Goal: Task Accomplishment & Management: Complete application form

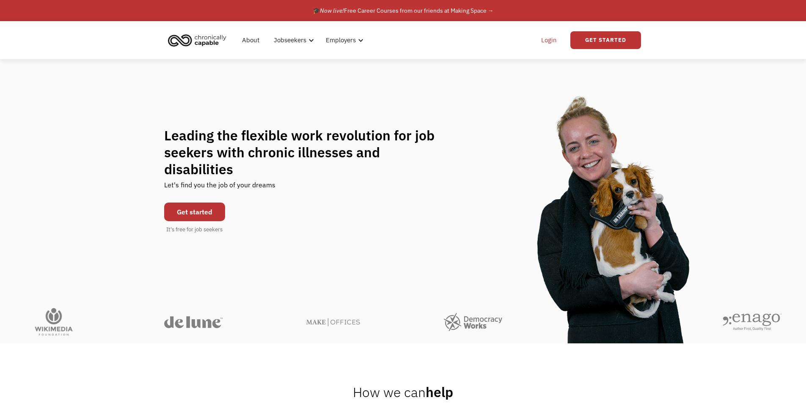
click at [552, 41] on link "Login" at bounding box center [549, 40] width 26 height 27
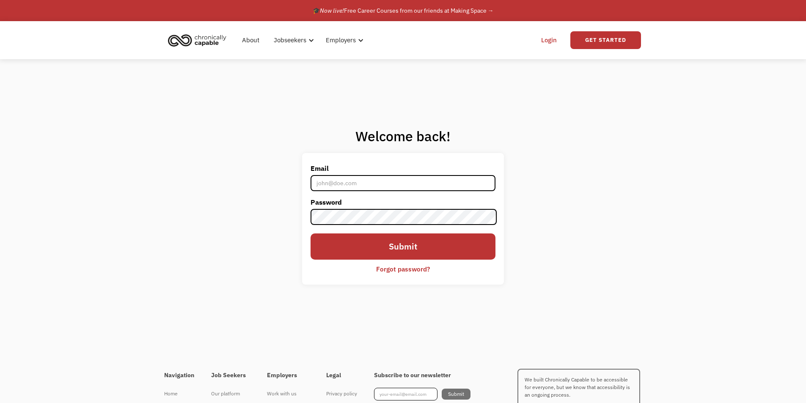
click at [388, 179] on input "Email" at bounding box center [402, 183] width 184 height 16
type input "sismcdaniels@gmail.com"
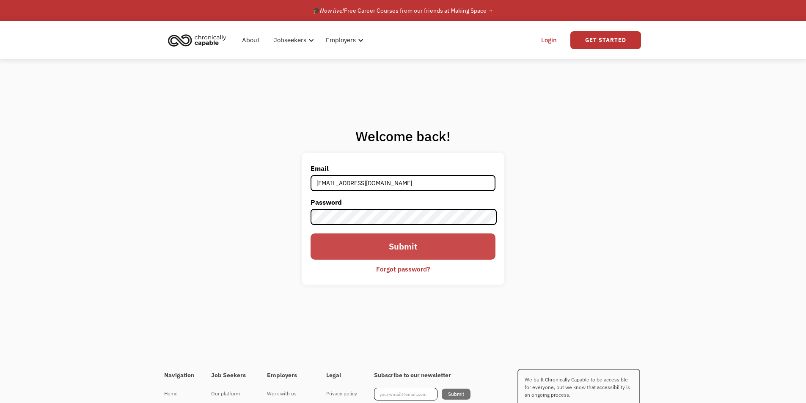
click at [374, 245] on input "Submit" at bounding box center [402, 247] width 184 height 26
click at [323, 207] on label "Password" at bounding box center [402, 202] width 184 height 14
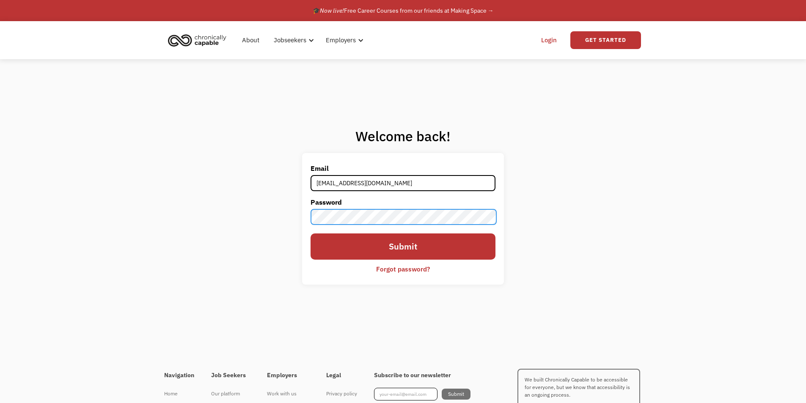
click at [310, 234] on input "Submit" at bounding box center [402, 247] width 184 height 26
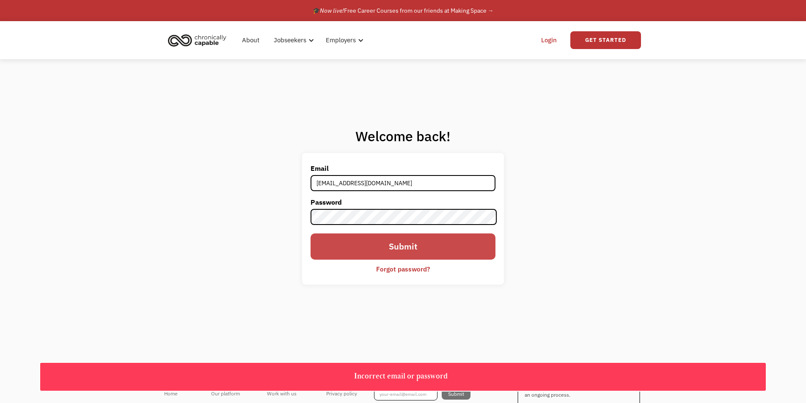
click at [344, 241] on input "Submit" at bounding box center [402, 247] width 184 height 26
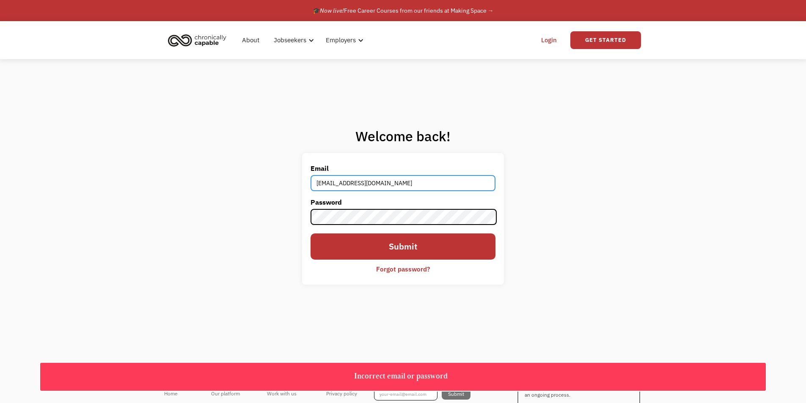
click at [392, 179] on input "sismcdaniels@gmail.com" at bounding box center [402, 183] width 184 height 16
drag, startPoint x: 392, startPoint y: 179, endPoint x: 262, endPoint y: 174, distance: 129.9
click at [262, 174] on div "Welcome back! Email sismcdaniels@gmail.com Password Submit Forgot password? Tha…" at bounding box center [403, 209] width 806 height 300
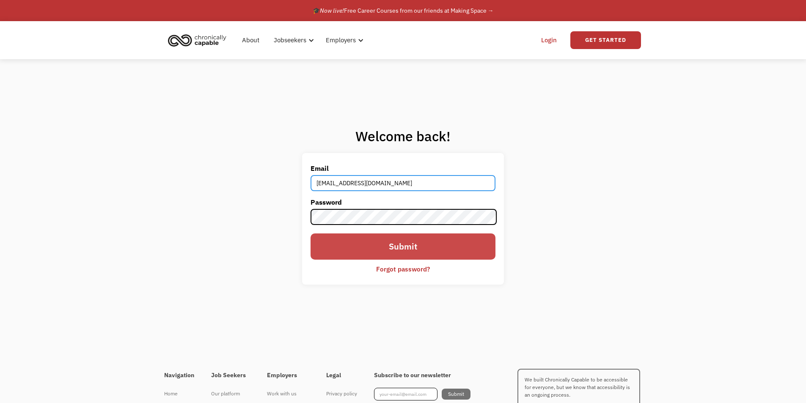
type input "mermaidmom2210@gmail.com"
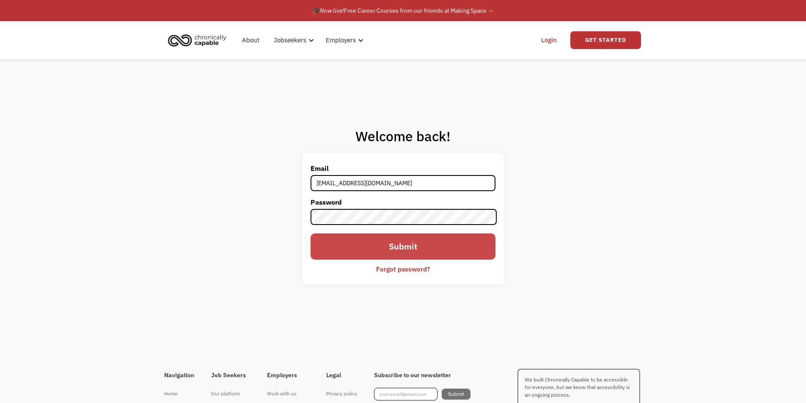
click at [418, 246] on input "Submit" at bounding box center [402, 247] width 184 height 26
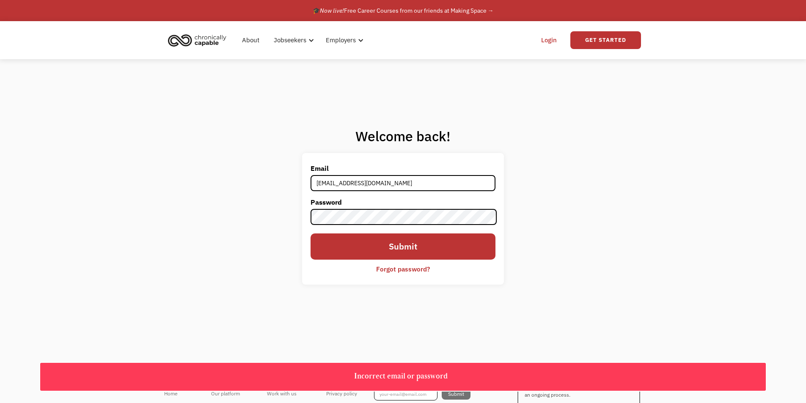
click at [548, 38] on link "Login" at bounding box center [549, 40] width 26 height 27
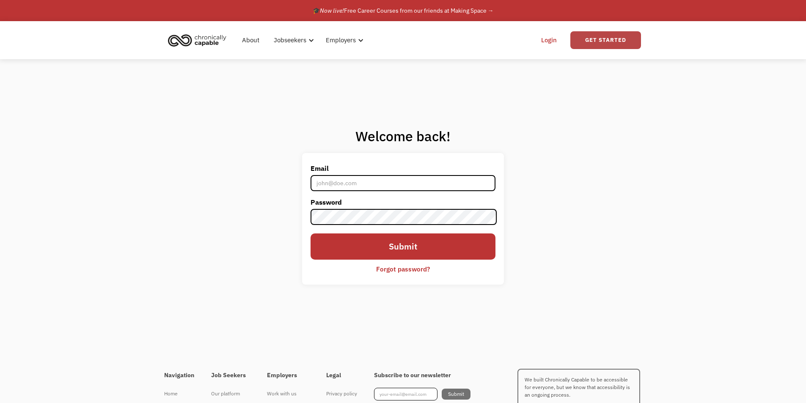
click at [591, 40] on link "Get Started" at bounding box center [605, 40] width 71 height 18
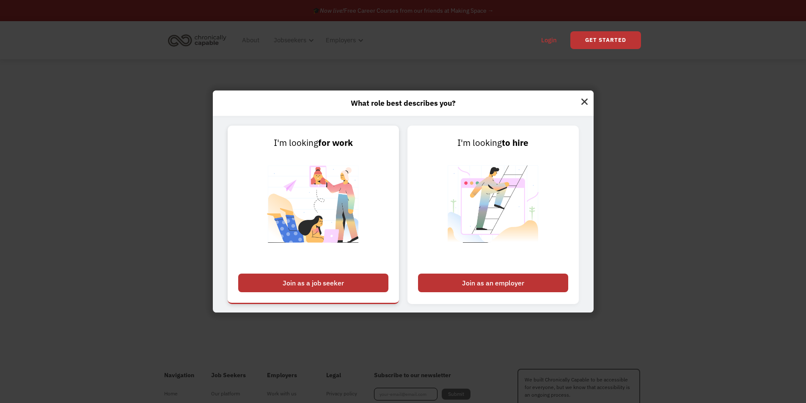
click at [339, 272] on link "I'm looking for work Join as a job seeker" at bounding box center [313, 215] width 171 height 179
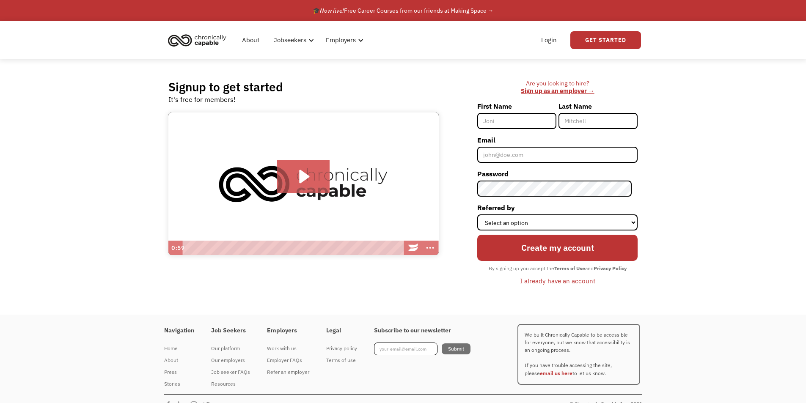
click at [516, 121] on input "First Name" at bounding box center [516, 121] width 79 height 16
type input "[PERSON_NAME]"
type input "SamanthaMDavis711@gmail.com"
click at [463, 191] on div "Are you looking to hire? ‍ Sign up as an employer → First Name Samantha Last Na…" at bounding box center [542, 187] width 191 height 215
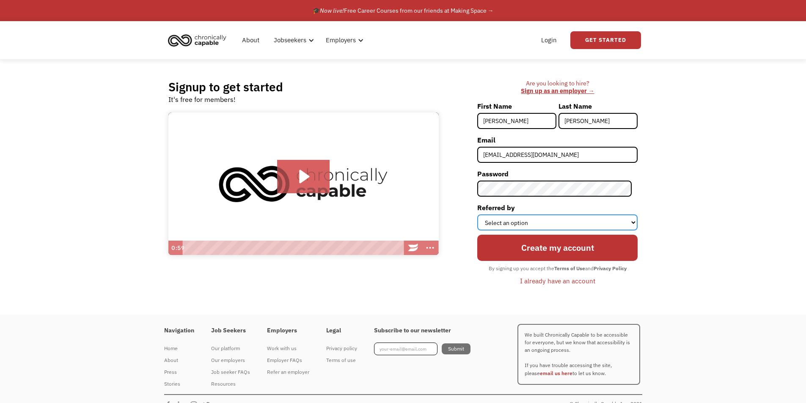
click at [583, 223] on select "Select an option Instagram Facebook Twitter Search Engine News Article Word of …" at bounding box center [557, 222] width 160 height 16
click at [483, 214] on select "Select an option Instagram Facebook Twitter Search Engine News Article Word of …" at bounding box center [557, 222] width 160 height 16
click at [543, 228] on select "Select an option Instagram Facebook Twitter Search Engine News Article Word of …" at bounding box center [557, 222] width 160 height 16
select select "Search Engine"
click at [483, 214] on select "Select an option Instagram Facebook Twitter Search Engine News Article Word of …" at bounding box center [557, 222] width 160 height 16
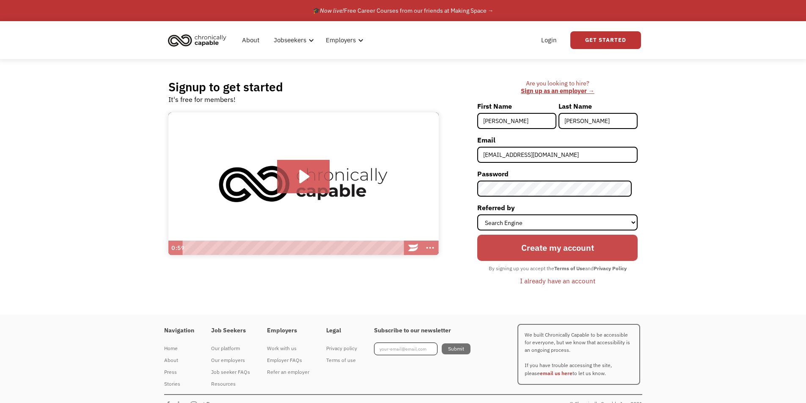
click at [513, 245] on input "Create my account" at bounding box center [557, 248] width 160 height 26
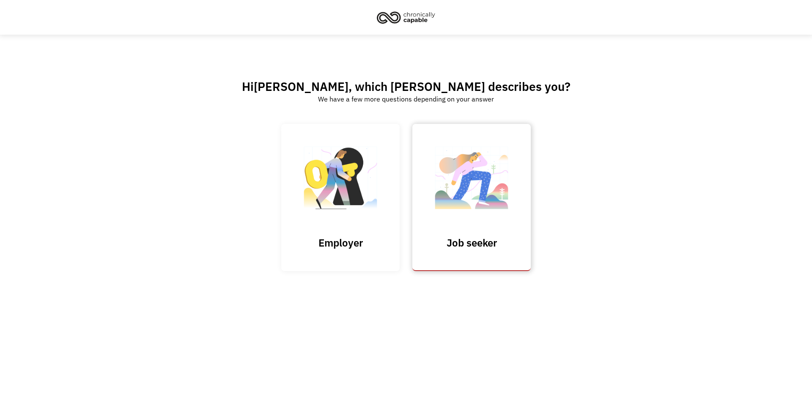
click at [456, 188] on img at bounding box center [471, 182] width 85 height 82
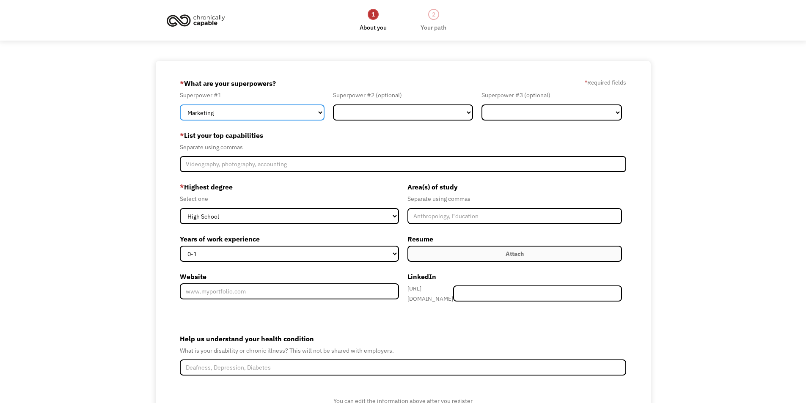
click at [295, 112] on select "Marketing Human Resources Finance Technology Operations Sales Industrial & Manu…" at bounding box center [252, 112] width 145 height 16
select select "Customer Service"
click at [180, 104] on select "Marketing Human Resources Finance Technology Operations Sales Industrial & Manu…" at bounding box center [252, 112] width 145 height 16
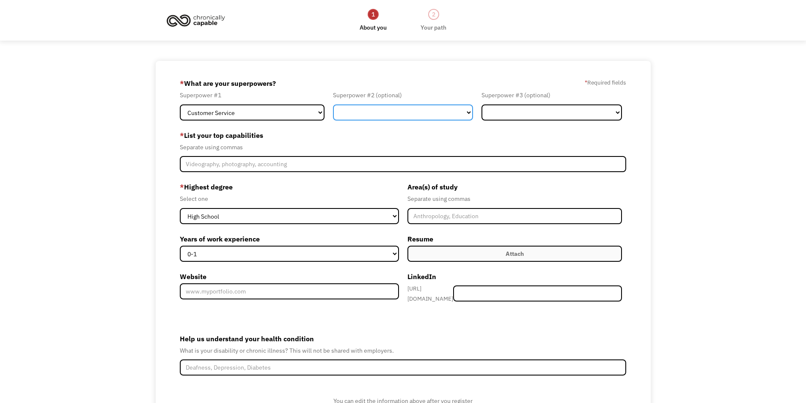
click at [371, 110] on select "Marketing Human Resources Finance Technology Operations Sales Industrial & Manu…" at bounding box center [403, 112] width 140 height 16
select select "Administration"
click at [333, 104] on select "Marketing Human Resources Finance Technology Operations Sales Industrial & Manu…" at bounding box center [403, 112] width 140 height 16
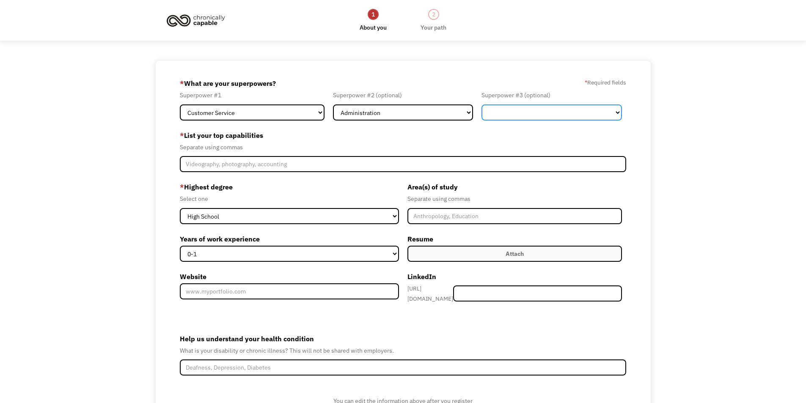
click at [499, 109] on select "Marketing Human Resources Finance Technology Operations Sales Industrial & Manu…" at bounding box center [551, 112] width 140 height 16
select select "Communications & Public Relations"
click at [481, 104] on select "Marketing Human Resources Finance Technology Operations Sales Industrial & Manu…" at bounding box center [551, 112] width 140 height 16
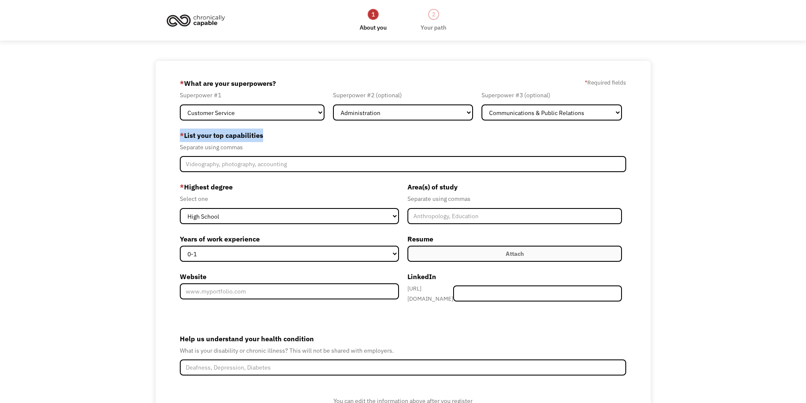
drag, startPoint x: 180, startPoint y: 132, endPoint x: 262, endPoint y: 163, distance: 87.7
click at [262, 163] on div "* List your top capabilities Separate using commas" at bounding box center [403, 151] width 447 height 44
copy label "* List your top capabilities"
click at [51, 116] on div "68b8a75da130e9ab6f24ab90 samanthamdavis711@gmail.com Samantha Davis Search Engi…" at bounding box center [403, 260] width 806 height 399
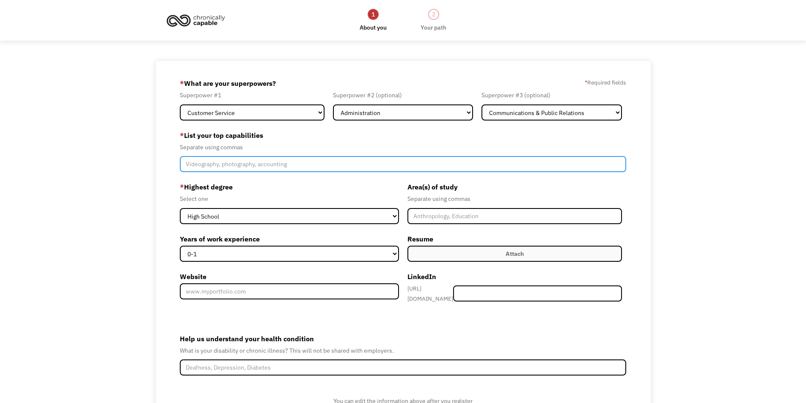
click at [220, 158] on input "Member-Create-Step1" at bounding box center [403, 164] width 447 height 16
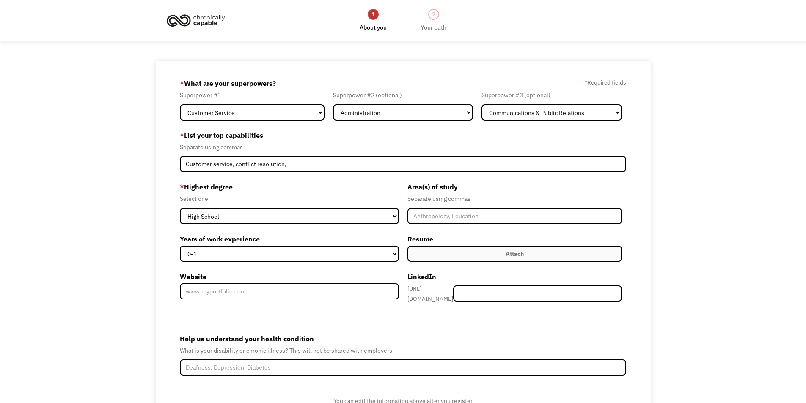
click at [199, 131] on label "* List your top capabilities" at bounding box center [403, 136] width 447 height 14
drag, startPoint x: 181, startPoint y: 132, endPoint x: 265, endPoint y: 135, distance: 84.7
click at [265, 135] on label "* List your top capabilities" at bounding box center [403, 136] width 447 height 14
drag, startPoint x: 176, startPoint y: 146, endPoint x: 208, endPoint y: 151, distance: 32.2
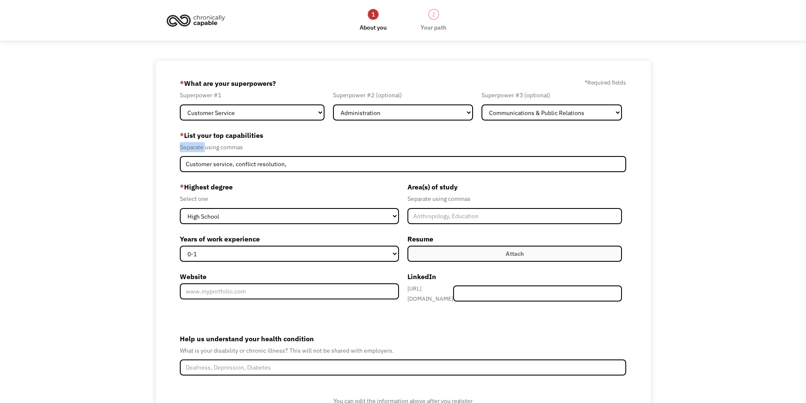
click at [208, 151] on div "68b8a75da130e9ab6f24ab90 samanthamdavis711@gmail.com Samantha Davis Search Engi…" at bounding box center [403, 260] width 495 height 399
click at [208, 151] on div "Separate using commas" at bounding box center [403, 147] width 447 height 10
click at [234, 148] on div "Separate using commas" at bounding box center [403, 147] width 447 height 10
drag, startPoint x: 173, startPoint y: 127, endPoint x: 255, endPoint y: 151, distance: 85.4
click at [255, 151] on div "68b8a75da130e9ab6f24ab90 samanthamdavis711@gmail.com Samantha Davis Search Engi…" at bounding box center [403, 260] width 495 height 399
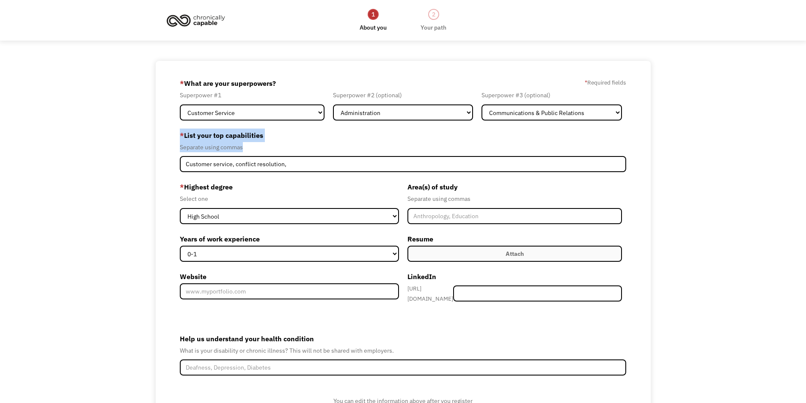
copy div "* List your top capabilities Separate using commas"
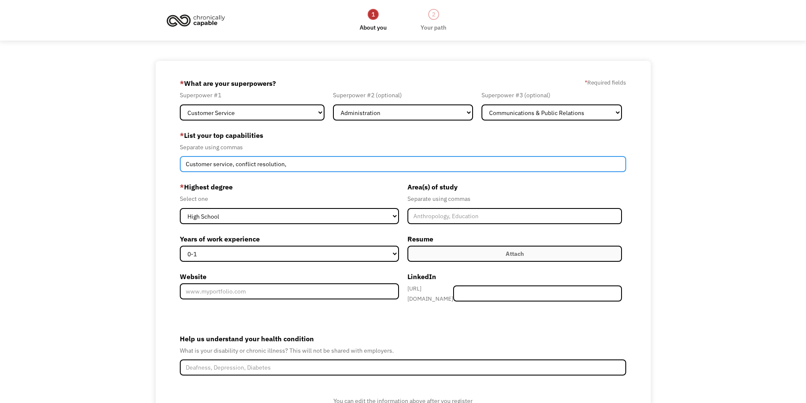
drag, startPoint x: 320, startPoint y: 159, endPoint x: 168, endPoint y: 161, distance: 151.9
click at [168, 161] on div "68b8a75da130e9ab6f24ab90 samanthamdavis711@gmail.com Samantha Davis Search Engi…" at bounding box center [403, 260] width 495 height 399
click at [301, 166] on input "Customer service, conflict resolution," at bounding box center [403, 164] width 447 height 16
paste input "Customer service and client support, social media management, online community …"
drag, startPoint x: 368, startPoint y: 162, endPoint x: 0, endPoint y: 179, distance: 367.6
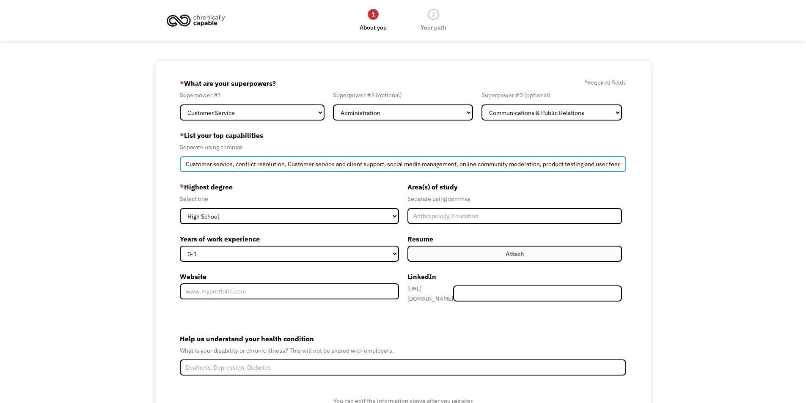
click at [0, 179] on div "68b8a75da130e9ab6f24ab90 samanthamdavis711@gmail.com Samantha Davis Search Engi…" at bounding box center [403, 260] width 806 height 399
click at [267, 172] on input "Customer service, conflict resolution, Customer service and client support, soc…" at bounding box center [403, 164] width 447 height 16
drag, startPoint x: 285, startPoint y: 163, endPoint x: 99, endPoint y: 162, distance: 185.7
click at [99, 162] on div "68b8a75da130e9ab6f24ab90 samanthamdavis711@gmail.com Samantha Davis Search Engi…" at bounding box center [403, 260] width 806 height 399
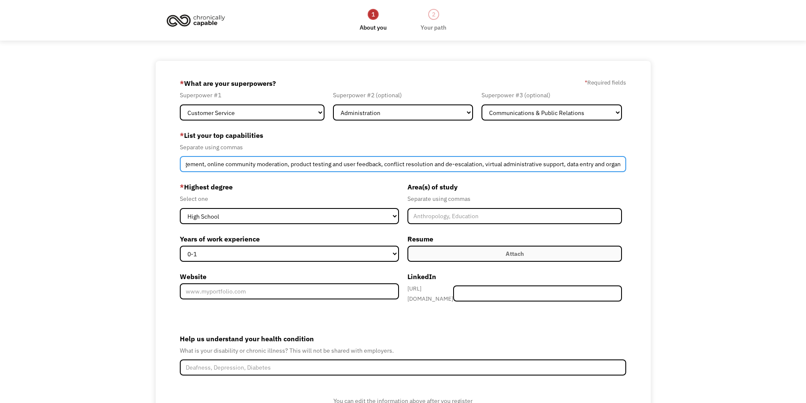
drag, startPoint x: 602, startPoint y: 169, endPoint x: 686, endPoint y: 169, distance: 83.8
click at [686, 169] on div "68b8a75da130e9ab6f24ab90 samanthamdavis711@gmail.com Samantha Davis Search Engi…" at bounding box center [403, 260] width 806 height 399
click at [615, 165] on input "Customer service and client support, social media management, online community …" at bounding box center [403, 164] width 447 height 16
click at [621, 163] on input "Customer service and client support, social media management, online community …" at bounding box center [403, 164] width 447 height 16
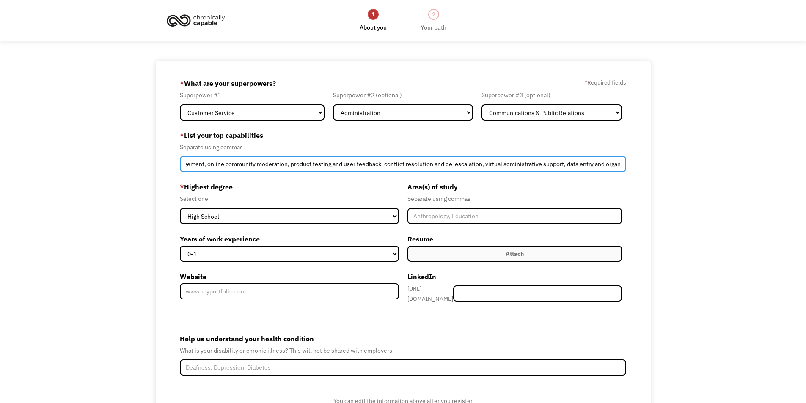
drag, startPoint x: 621, startPoint y: 163, endPoint x: 608, endPoint y: 166, distance: 13.9
click at [608, 166] on input "Customer service and client support, social media management, online community …" at bounding box center [403, 164] width 447 height 16
drag, startPoint x: 582, startPoint y: 168, endPoint x: 632, endPoint y: 167, distance: 49.5
click at [632, 167] on div "68b8a75da130e9ab6f24ab90 samanthamdavis711@gmail.com Samantha Davis Search Engi…" at bounding box center [403, 260] width 495 height 399
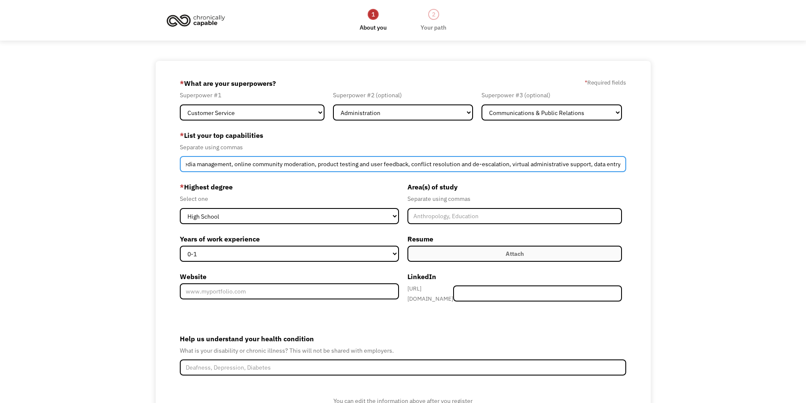
click at [549, 166] on input "Customer service and client support, social media management, online community …" at bounding box center [403, 164] width 447 height 16
click at [619, 165] on input "Customer service and client support, social media management, online community …" at bounding box center [403, 164] width 447 height 16
paste input "technical troubleshooting"
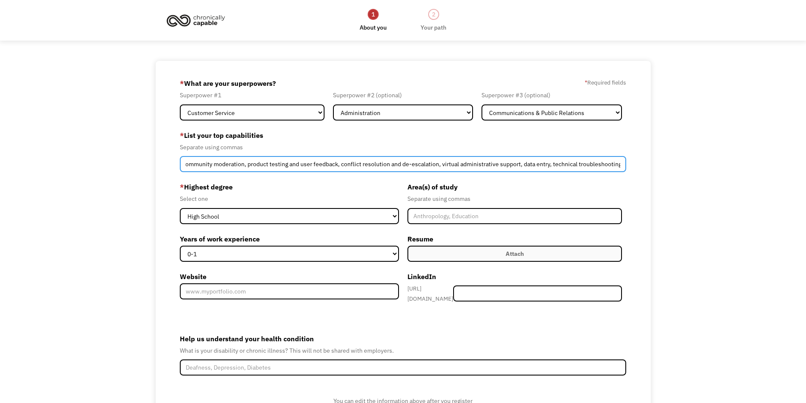
type input "Customer service and client support, social media management, online community …"
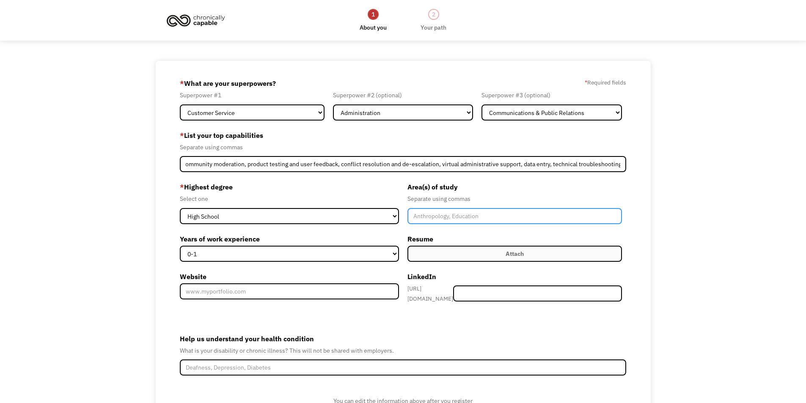
scroll to position [0, 0]
click at [442, 213] on input "Member-Create-Step1" at bounding box center [514, 216] width 215 height 16
type input "General"
click at [505, 251] on label "Attach" at bounding box center [514, 254] width 215 height 16
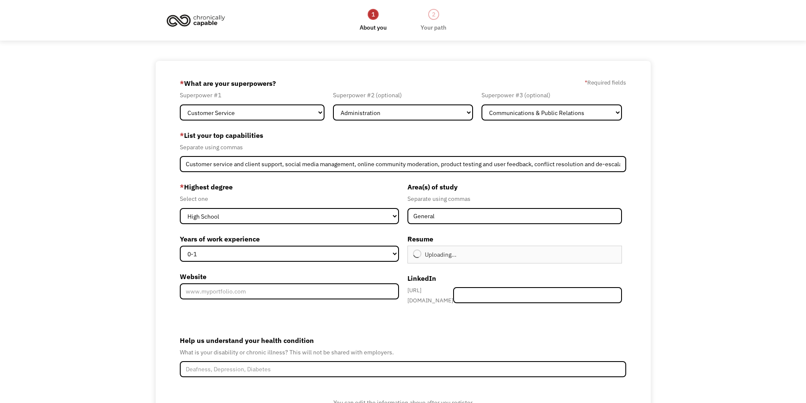
type input "Continue"
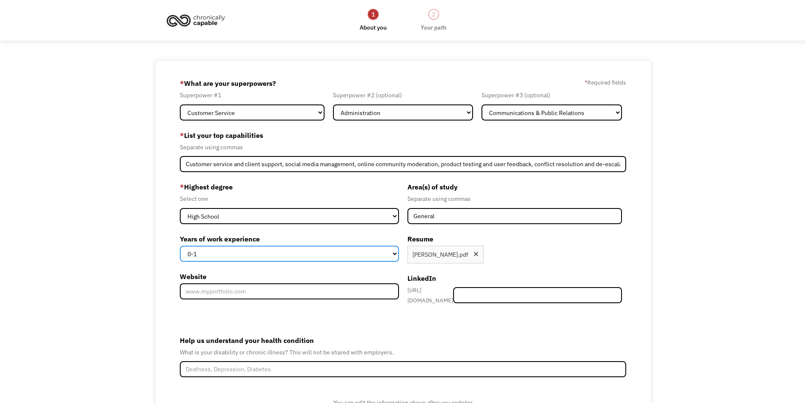
click at [381, 256] on select "0-1 2-4 5-10 11-15 15+" at bounding box center [289, 254] width 219 height 16
select select "5-10"
click at [180, 246] on select "0-1 2-4 5-10 11-15 15+" at bounding box center [289, 254] width 219 height 16
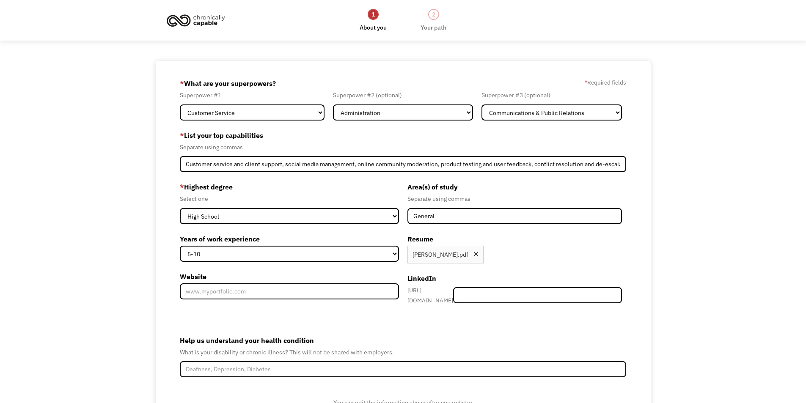
drag, startPoint x: 418, startPoint y: 316, endPoint x: 434, endPoint y: 299, distance: 23.6
click at [418, 316] on form "68b8a75da130e9ab6f24ab90 samanthamdavis711@gmail.com Samantha Davis Search Engi…" at bounding box center [403, 261] width 447 height 369
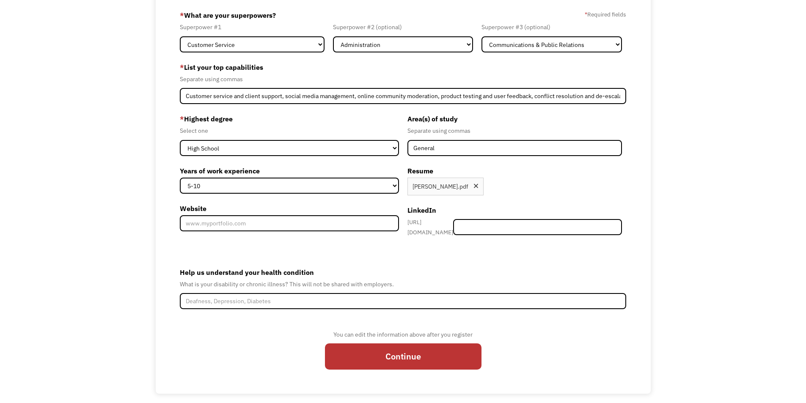
scroll to position [75, 0]
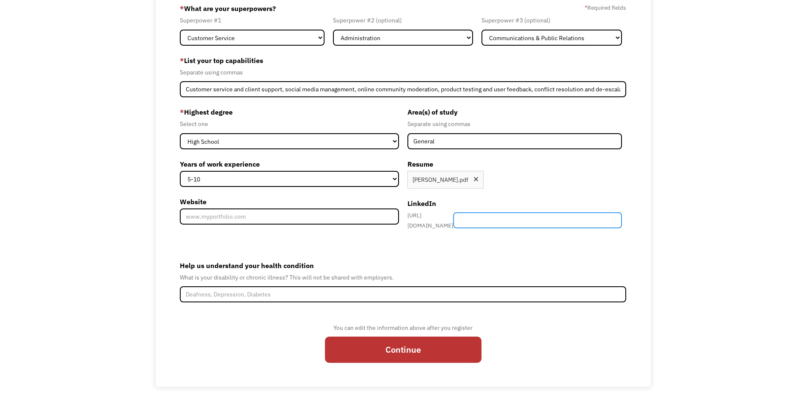
click at [555, 212] on input "Member-Create-Step1" at bounding box center [537, 220] width 169 height 16
paste input "[DOMAIN_NAME][URL]"
type input "[DOMAIN_NAME][URL]"
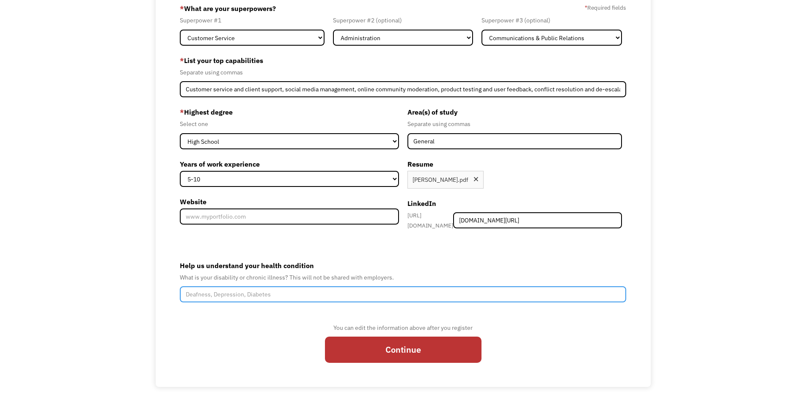
click at [234, 288] on input "Help us understand your health condition" at bounding box center [403, 294] width 447 height 16
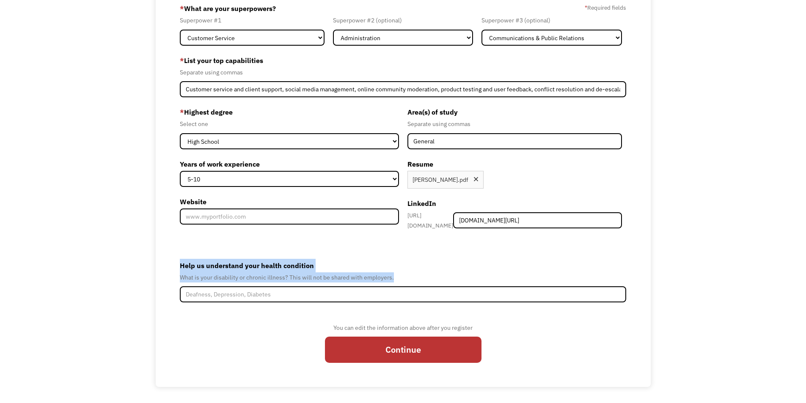
drag, startPoint x: 181, startPoint y: 259, endPoint x: 395, endPoint y: 273, distance: 213.7
click at [395, 273] on div "Help us understand your health condition What is your disability or chronic ill…" at bounding box center [403, 281] width 447 height 44
copy div "Help us understand your health condition What is your disability or chronic ill…"
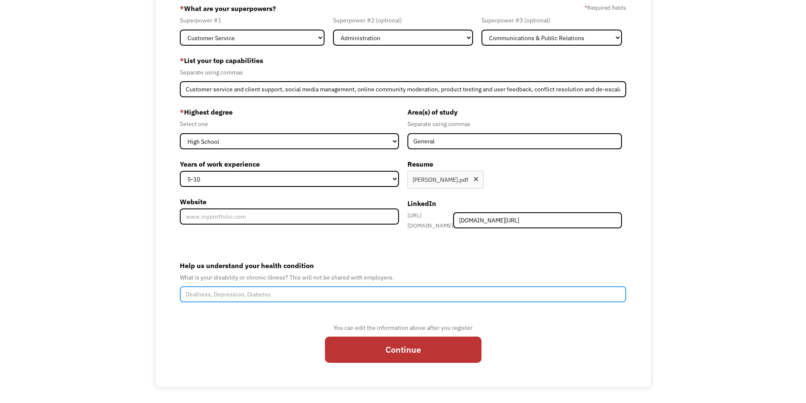
click at [322, 291] on input "Help us understand your health condition" at bounding box center [403, 294] width 447 height 16
paste input "Complex Post-Traumatic Stress Disorder (C-PTSD), Borderline Personality Disorde…"
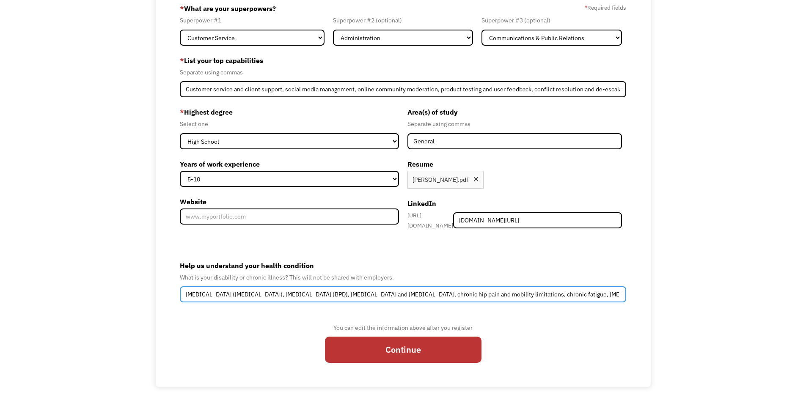
scroll to position [0, 239]
drag, startPoint x: 510, startPoint y: 288, endPoint x: 627, endPoint y: 287, distance: 116.8
click at [627, 287] on div "68b8a75da130e9ab6f24ab90 samanthamdavis711@gmail.com Samantha Davis Search Engi…" at bounding box center [403, 186] width 495 height 401
click at [607, 291] on input "Complex Post-Traumatic Stress Disorder (C-PTSD), Borderline Personality Disorde…" at bounding box center [403, 294] width 447 height 16
drag, startPoint x: 524, startPoint y: 289, endPoint x: 659, endPoint y: 292, distance: 135.4
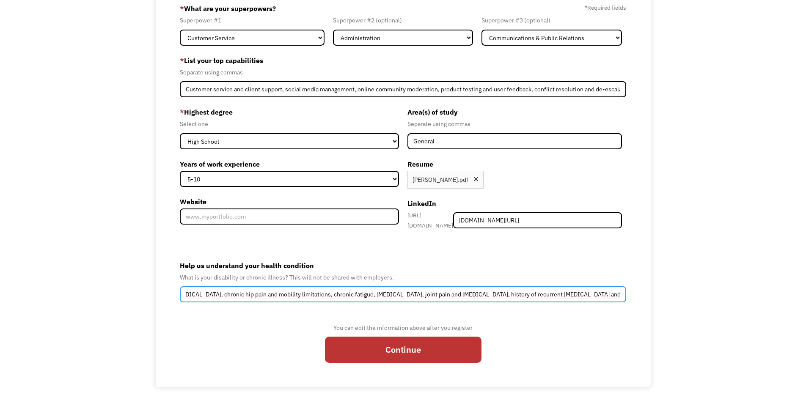
click at [659, 292] on div "68b8a75da130e9ab6f24ab90 samanthamdavis711@gmail.com Samantha Davis Search Engi…" at bounding box center [403, 186] width 806 height 401
drag, startPoint x: 294, startPoint y: 290, endPoint x: 153, endPoint y: 277, distance: 142.3
click at [153, 277] on div "68b8a75da130e9ab6f24ab90 samanthamdavis711@gmail.com Samantha Davis Search Engi…" at bounding box center [403, 186] width 806 height 401
drag, startPoint x: 390, startPoint y: 289, endPoint x: 411, endPoint y: 289, distance: 21.2
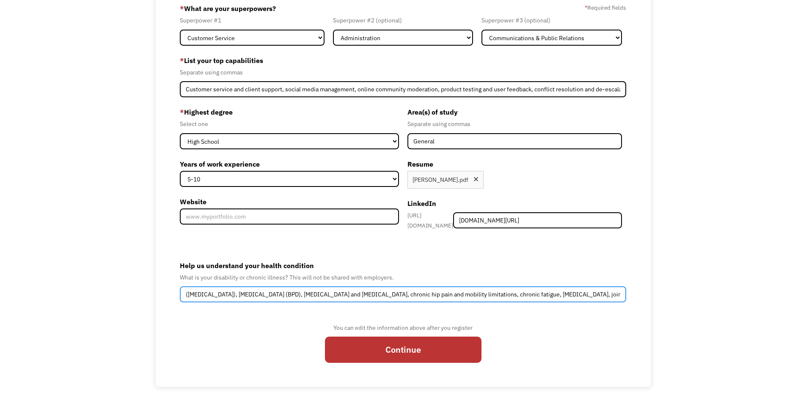
click at [411, 289] on input "(C-PTSD), Borderline Personality Disorder (BPD), generalized anxiety and depres…" at bounding box center [403, 294] width 447 height 16
click at [426, 290] on input "(C-PTSD), Borderline Personality Disorder (BPD), generalized anxiety and depres…" at bounding box center [403, 294] width 447 height 16
drag, startPoint x: 434, startPoint y: 290, endPoint x: 462, endPoint y: 291, distance: 27.5
click at [462, 291] on input "(C-PTSD), Borderline Personality Disorder (BPD), generalized anxiety and depres…" at bounding box center [403, 294] width 447 height 16
click at [425, 289] on input "(C-PTSD), Borderline Personality Disorder (BPD), generalized anxiety and depres…" at bounding box center [403, 294] width 447 height 16
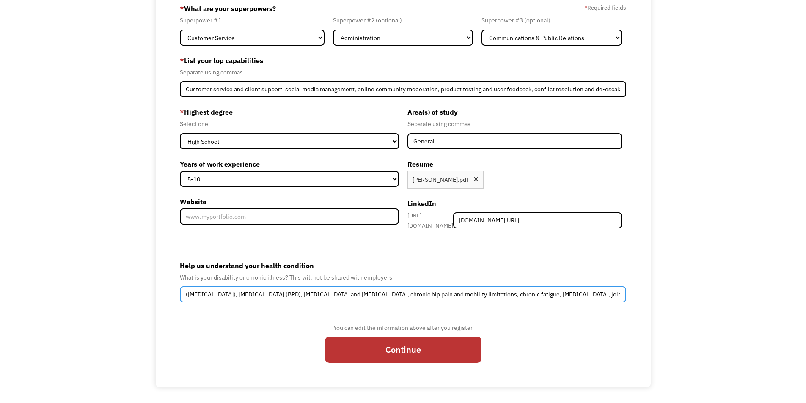
click at [410, 292] on input "(C-PTSD), Borderline Personality Disorder (BPD), generalized anxiety and depres…" at bounding box center [403, 294] width 447 height 16
click at [411, 291] on input "(C-PTSD), Borderline Personality Disorder (BPD), generalized anxiety and depres…" at bounding box center [403, 294] width 447 height 16
click at [574, 290] on input "(C-PTSD), Borderline Personality Disorder (BPD), generalized anxiety and depres…" at bounding box center [403, 294] width 447 height 16
click at [606, 290] on input "(C-PTSD), Borderline Personality Disorder (BPD), generalized anxiety and depres…" at bounding box center [403, 294] width 447 height 16
drag, startPoint x: 610, startPoint y: 288, endPoint x: 558, endPoint y: 294, distance: 51.5
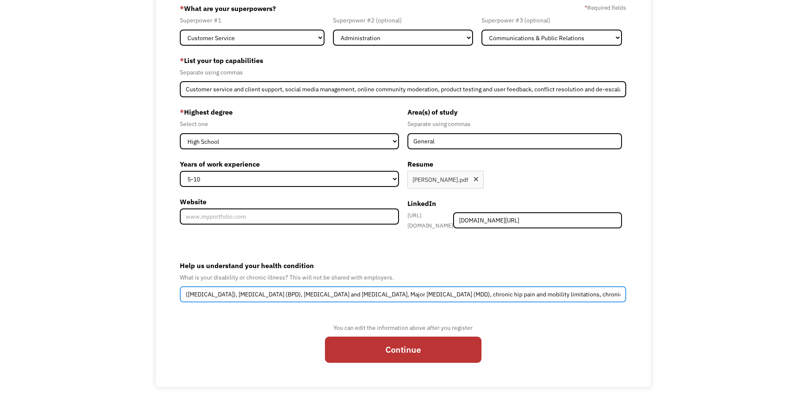
click at [558, 294] on input "(C-PTSD), Borderline Personality Disorder (BPD), generalized anxiety and depres…" at bounding box center [403, 294] width 447 height 16
drag, startPoint x: 524, startPoint y: 288, endPoint x: 651, endPoint y: 291, distance: 126.9
click at [651, 291] on div "68b8a75da130e9ab6f24ab90 samanthamdavis711@gmail.com Samantha Davis Search Engi…" at bounding box center [403, 186] width 806 height 401
click at [442, 296] on input "(C-PTSD), Borderline Personality Disorder (BPD), generalized anxiety and depres…" at bounding box center [403, 294] width 447 height 16
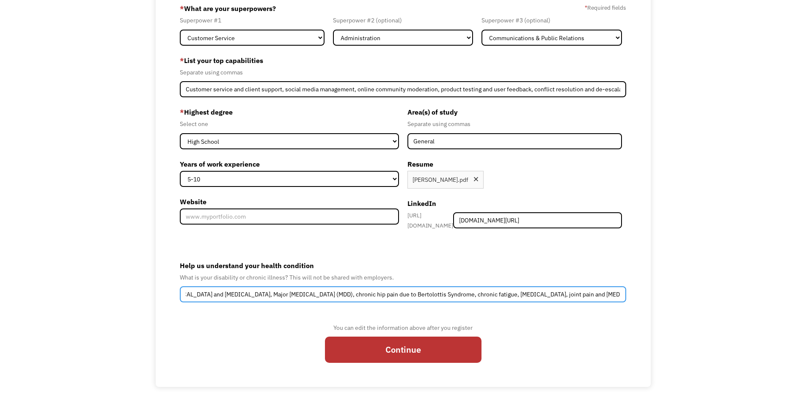
click at [547, 286] on input "(C-PTSD), Borderline Personality Disorder (BPD), generalized anxiety and depres…" at bounding box center [403, 294] width 447 height 16
drag, startPoint x: 349, startPoint y: 287, endPoint x: 321, endPoint y: 288, distance: 28.4
click at [321, 288] on input "(C-PTSD), Borderline Personality Disorder (BPD), generalized anxiety and depres…" at bounding box center [403, 294] width 447 height 16
drag, startPoint x: 409, startPoint y: 289, endPoint x: 365, endPoint y: 289, distance: 44.8
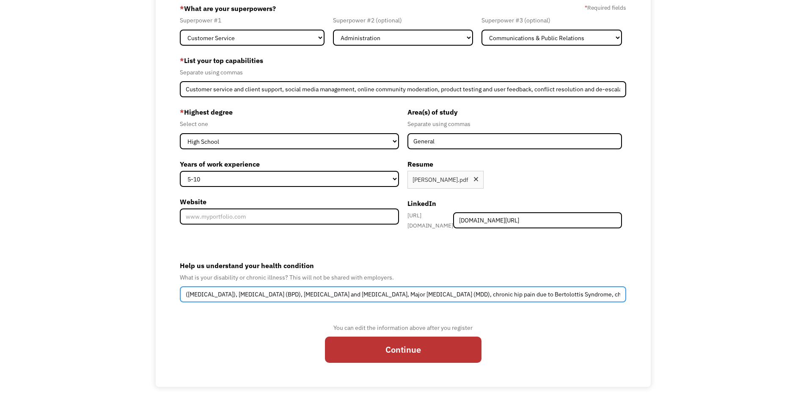
click at [365, 289] on input "(C-PTSD), Borderline Personality Disorder (BPD), generalized anxiety and depres…" at bounding box center [403, 294] width 447 height 16
drag, startPoint x: 415, startPoint y: 290, endPoint x: 594, endPoint y: 297, distance: 179.1
click at [594, 297] on input "(C-PTSD), Borderline Personality Disorder (BPD), generalized anxiety, Major Dep…" at bounding box center [403, 294] width 447 height 16
click at [557, 293] on input "(C-PTSD), Borderline Personality Disorder (BPD), generalized anxiety, Major Dep…" at bounding box center [403, 294] width 447 height 16
drag, startPoint x: 522, startPoint y: 288, endPoint x: 460, endPoint y: 302, distance: 64.1
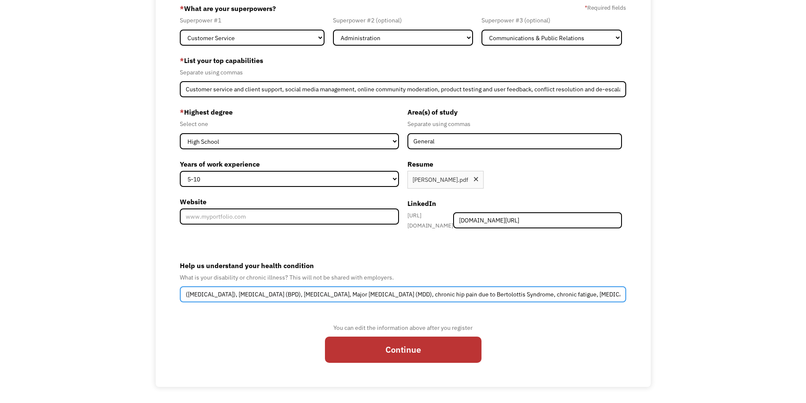
click at [460, 302] on form "68b8a75da130e9ab6f24ab90 samanthamdavis711@gmail.com Samantha Davis Search Engi…" at bounding box center [403, 186] width 447 height 369
drag, startPoint x: 536, startPoint y: 287, endPoint x: 631, endPoint y: 293, distance: 94.9
click at [631, 293] on div "68b8a75da130e9ab6f24ab90 samanthamdavis711@gmail.com Samantha Davis Search Engi…" at bounding box center [403, 186] width 495 height 401
click at [586, 286] on input "(C-PTSD), Borderline Personality Disorder (BPD), generalized anxiety, Major Dep…" at bounding box center [403, 294] width 447 height 16
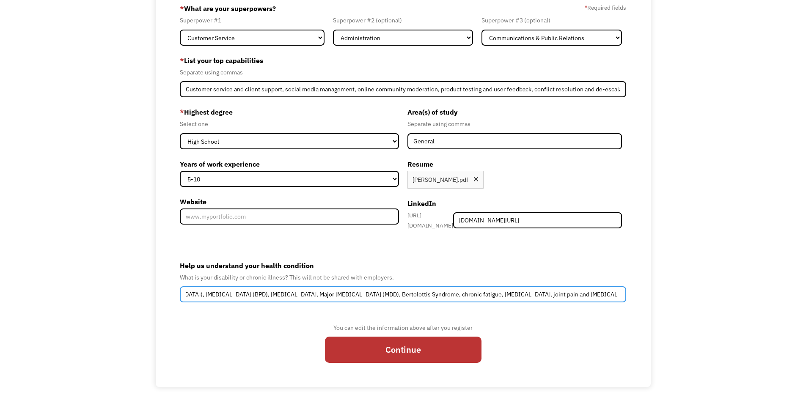
drag, startPoint x: 622, startPoint y: 291, endPoint x: 560, endPoint y: 299, distance: 62.3
click at [559, 299] on form "68b8a75da130e9ab6f24ab90 samanthamdavis711@gmail.com Samantha Davis Search Engi…" at bounding box center [403, 186] width 447 height 369
paste input "Systemic Lupus Erythematosus (SLE)"
drag, startPoint x: 378, startPoint y: 294, endPoint x: 684, endPoint y: 305, distance: 306.4
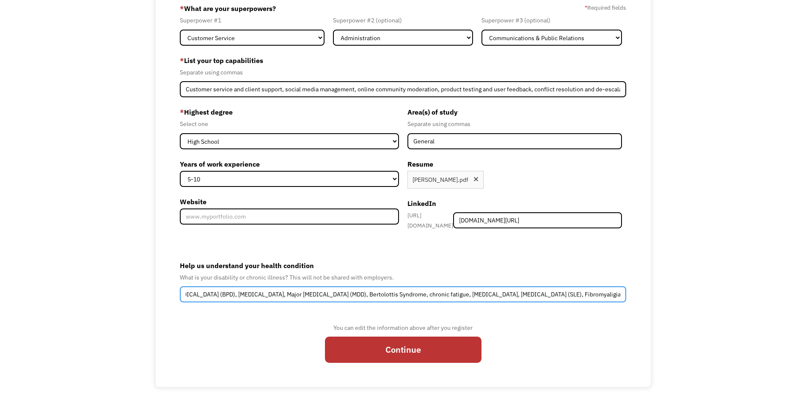
click at [684, 305] on div "68b8a75da130e9ab6f24ab90 samanthamdavis711@gmail.com Samantha Davis Search Engi…" at bounding box center [403, 186] width 806 height 401
click at [530, 292] on input "(C-PTSD), Borderline Personality Disorder (BPD), generalized anxiety, Major Dep…" at bounding box center [403, 294] width 447 height 16
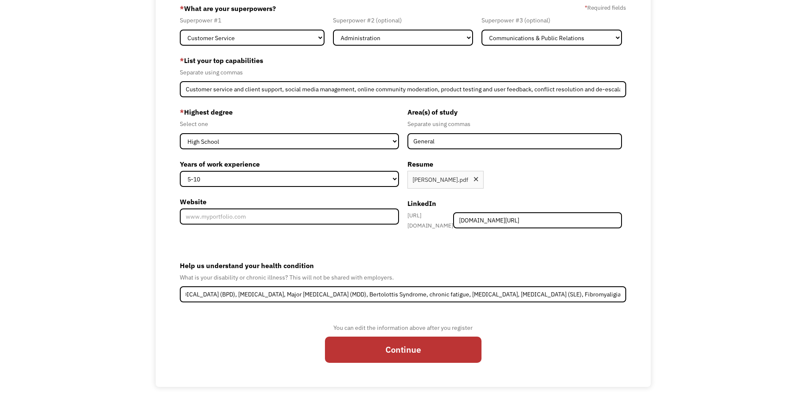
scroll to position [0, 0]
click at [427, 281] on div "Help us understand your health condition What is your disability or chronic ill…" at bounding box center [403, 281] width 447 height 44
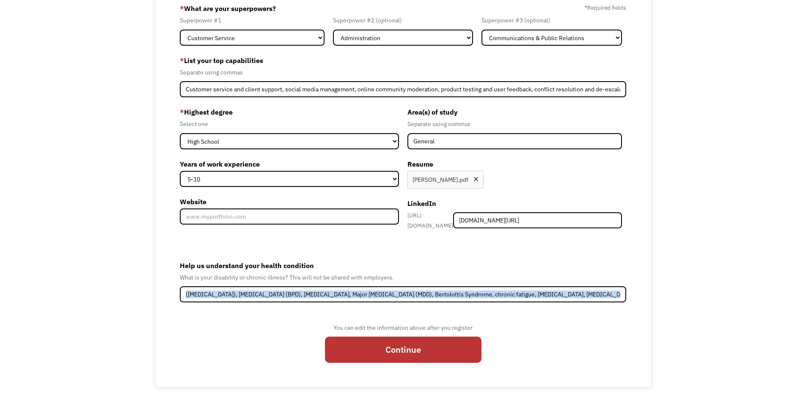
click at [427, 281] on div "Help us understand your health condition What is your disability or chronic ill…" at bounding box center [403, 281] width 447 height 44
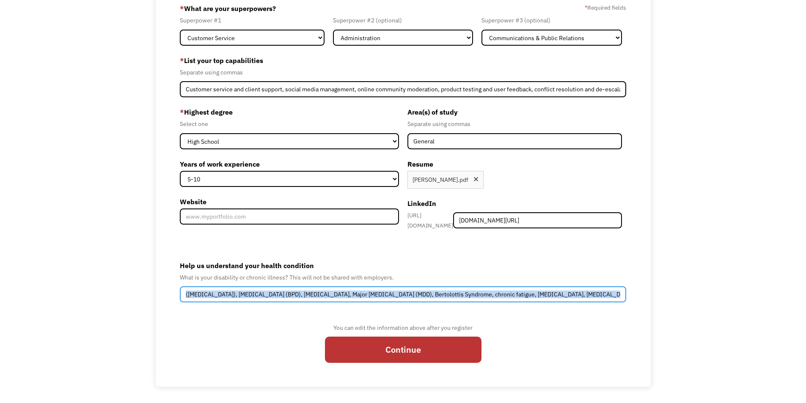
click at [570, 287] on input "(C-PTSD), Borderline Personality Disorder (BPD), generalized anxiety, Major Dep…" at bounding box center [403, 294] width 447 height 16
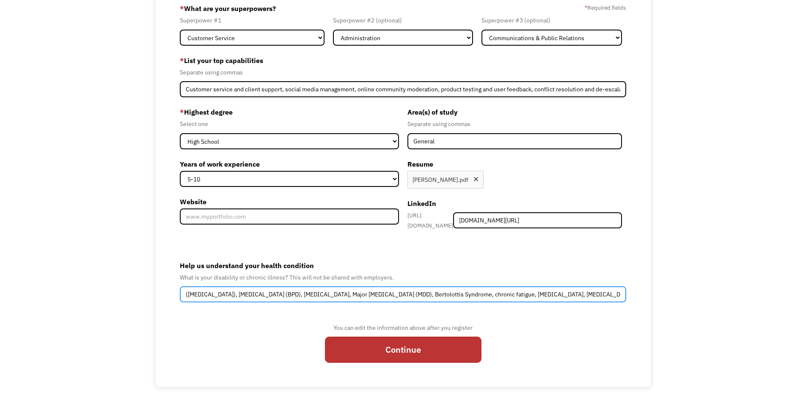
scroll to position [0, 108]
drag, startPoint x: 571, startPoint y: 288, endPoint x: 687, endPoint y: 286, distance: 116.4
click at [687, 286] on div "68b8a75da130e9ab6f24ab90 samanthamdavis711@gmail.com Samantha Davis Search Engi…" at bounding box center [403, 186] width 806 height 401
click at [619, 289] on input "(C-PTSD), Borderline Personality Disorder (BPD), generalized anxiety, Major Dep…" at bounding box center [403, 294] width 447 height 16
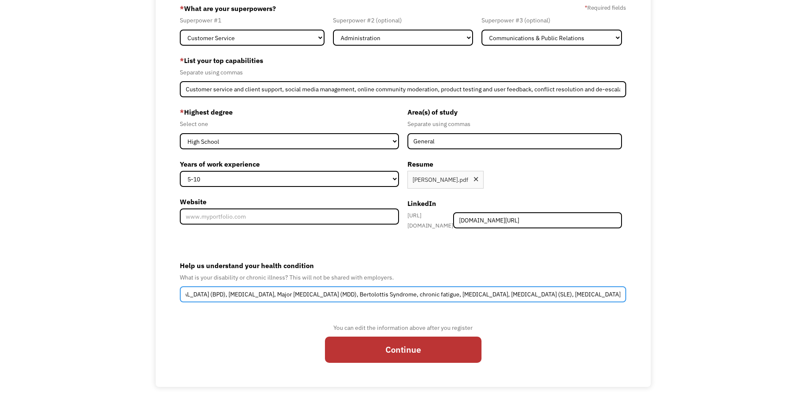
type input "(C-PTSD), Borderline Personality Disorder (BPD), generalized anxiety, Major Dep…"
click at [299, 287] on input "(C-PTSD), Borderline Personality Disorder (BPD), generalized anxiety, Major Dep…" at bounding box center [403, 294] width 447 height 16
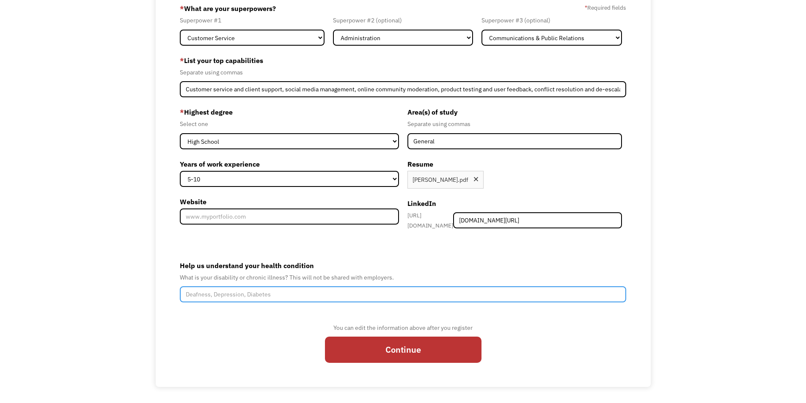
paste input "C-PTSD, BPD, ADHD, generalized anxiety, MDD, Bertolotti’s Syndrome, chronic pai…"
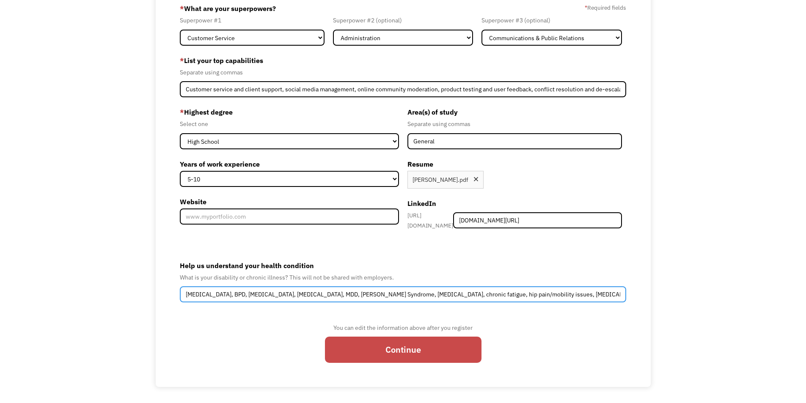
type input "C-PTSD, BPD, ADHD, generalized anxiety, MDD, Bertolotti’s Syndrome, chronic pai…"
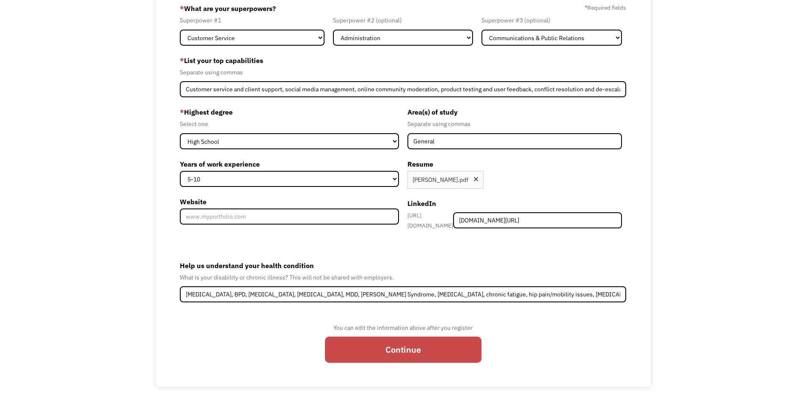
click at [395, 346] on input "Continue" at bounding box center [403, 350] width 157 height 26
type input "Please wait..."
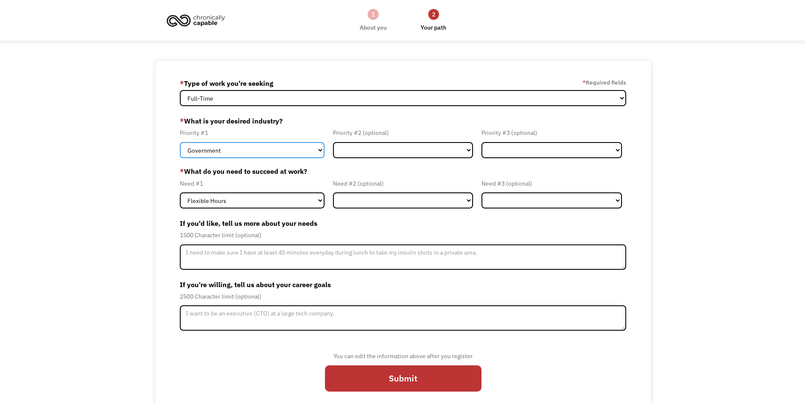
click at [280, 151] on select "Government Finance & Insurance Health & Social Care Tech & Engineering Creative…" at bounding box center [252, 150] width 145 height 16
click at [180, 142] on select "Government Finance & Insurance Health & Social Care Tech & Engineering Creative…" at bounding box center [252, 150] width 145 height 16
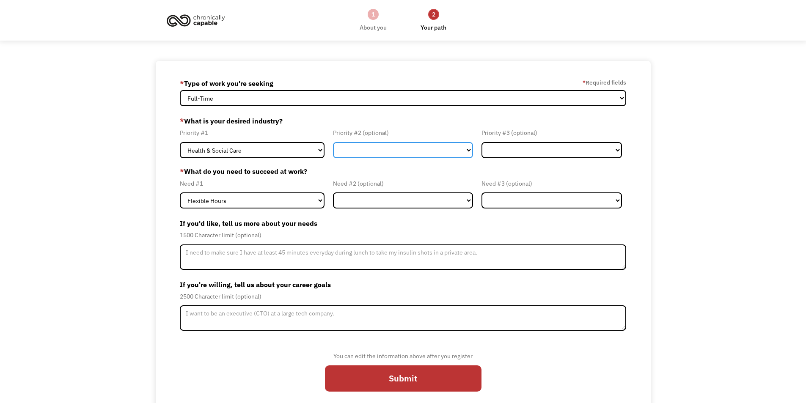
click at [354, 144] on select "Government Finance & Insurance Health & Social Care Tech & Engineering Creative…" at bounding box center [403, 150] width 140 height 16
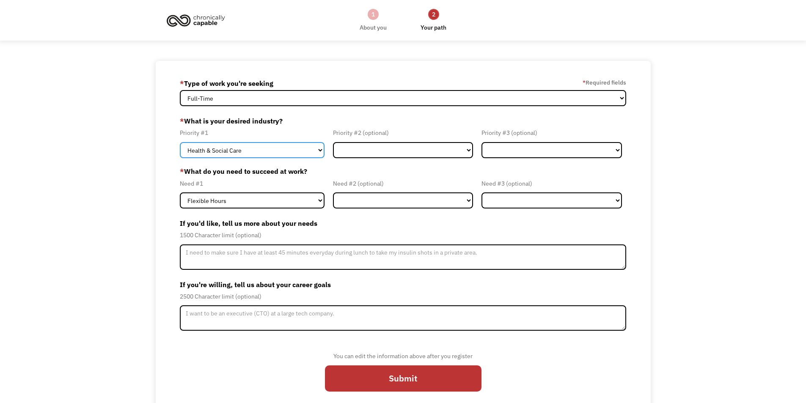
click at [282, 151] on select "Government Finance & Insurance Health & Social Care Tech & Engineering Creative…" at bounding box center [252, 150] width 145 height 16
select select "Creative & Design"
click at [180, 142] on select "Government Finance & Insurance Health & Social Care Tech & Engineering Creative…" at bounding box center [252, 150] width 145 height 16
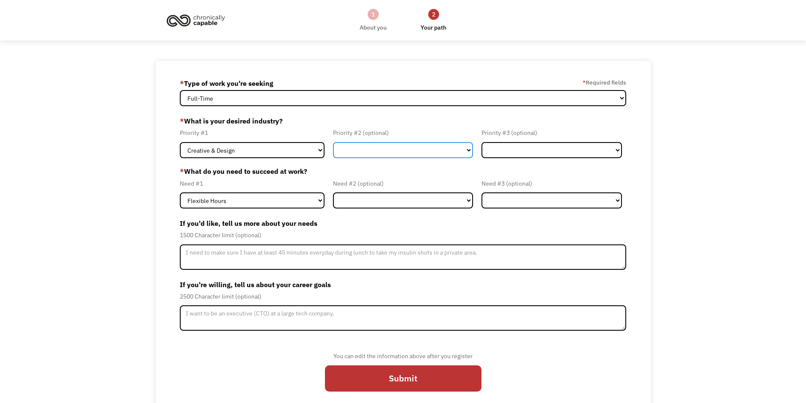
click at [352, 151] on select "Government Finance & Insurance Health & Social Care Tech & Engineering Creative…" at bounding box center [403, 150] width 140 height 16
select select "Health & Social Care"
click at [333, 142] on select "Government Finance & Insurance Health & Social Care Tech & Engineering Creative…" at bounding box center [403, 150] width 140 height 16
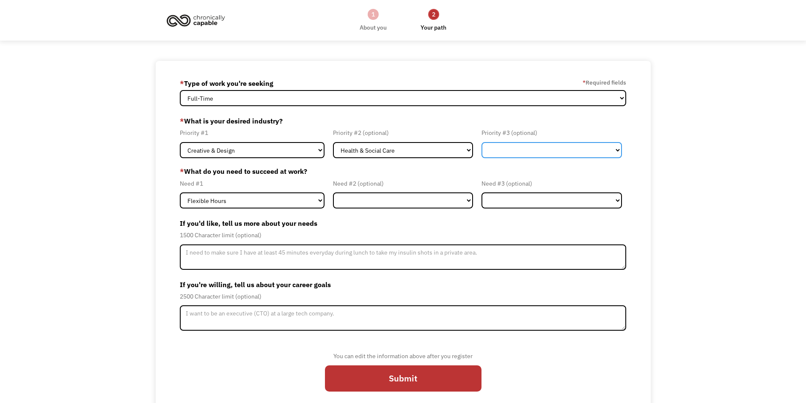
click at [529, 148] on select "Government Finance & Insurance Health & Social Care Tech & Engineering Creative…" at bounding box center [551, 150] width 140 height 16
select select "Other"
click at [481, 142] on select "Government Finance & Insurance Health & Social Care Tech & Engineering Creative…" at bounding box center [551, 150] width 140 height 16
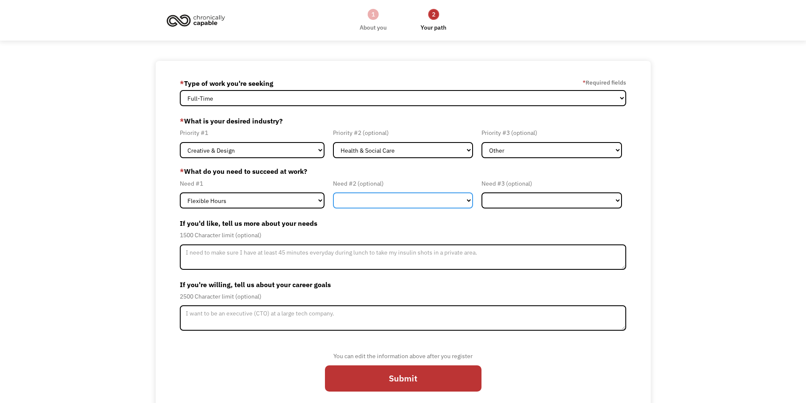
click at [356, 204] on select "Flexible Hours Remote Work Service Animal On-site Accommodations Visual Support…" at bounding box center [403, 200] width 140 height 16
select select "Remote Work"
click at [333, 192] on select "Flexible Hours Remote Work Service Animal On-site Accommodations Visual Support…" at bounding box center [403, 200] width 140 height 16
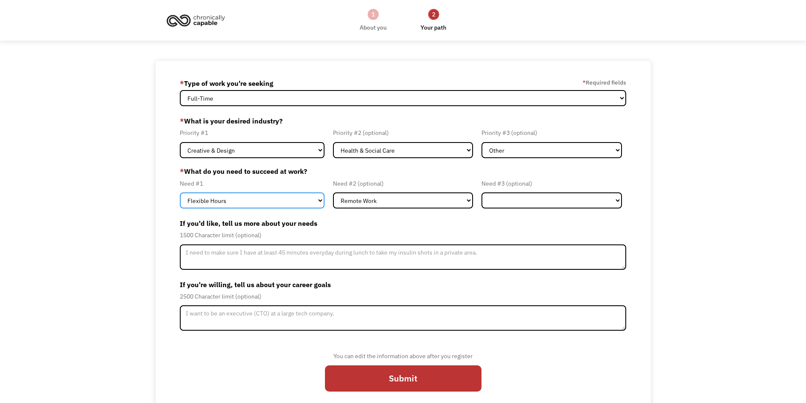
click at [253, 197] on select "Flexible Hours Remote Work Service Animal On-site Accommodations Visual Support…" at bounding box center [252, 200] width 145 height 16
select select "Remote Work"
click at [180, 192] on select "Flexible Hours Remote Work Service Animal On-site Accommodations Visual Support…" at bounding box center [252, 200] width 145 height 16
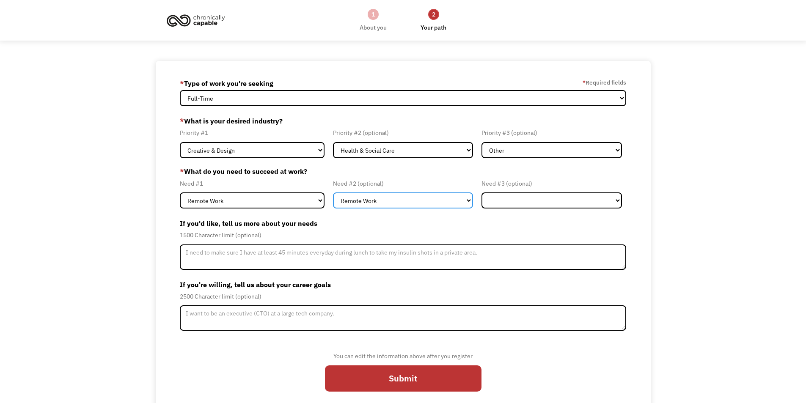
click at [385, 206] on select "Flexible Hours Remote Work Service Animal On-site Accommodations Visual Support…" at bounding box center [403, 200] width 140 height 16
select select "Flexible Hours"
click at [333, 192] on select "Flexible Hours Remote Work Service Animal On-site Accommodations Visual Support…" at bounding box center [403, 200] width 140 height 16
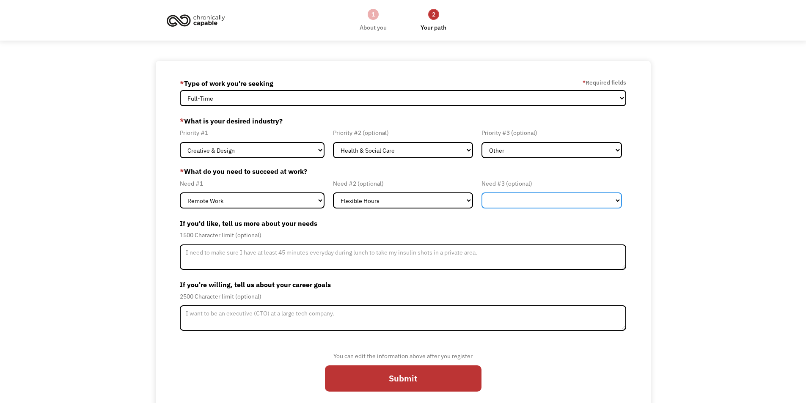
click at [512, 206] on select "Flexible Hours Remote Work Service Animal On-site Accommodations Visual Support…" at bounding box center [551, 200] width 140 height 16
click at [431, 229] on label "If you'd like, tell us more about your needs" at bounding box center [403, 224] width 447 height 14
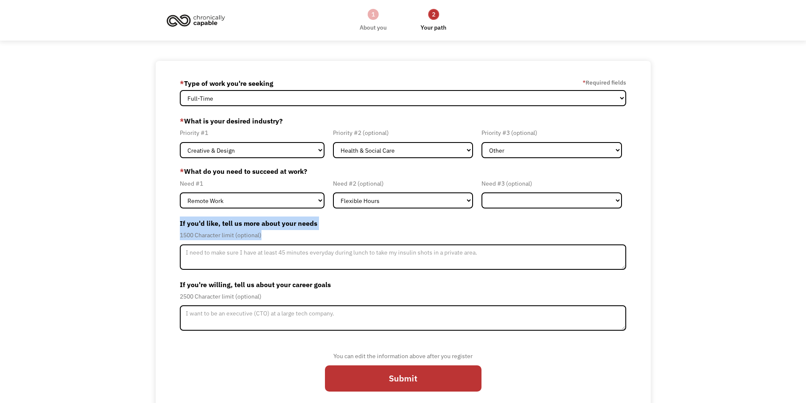
drag, startPoint x: 180, startPoint y: 223, endPoint x: 279, endPoint y: 240, distance: 101.0
click at [279, 240] on div "If you'd like, tell us more about your needs 1500 Character limit (optional)" at bounding box center [403, 243] width 447 height 53
copy div "If you'd like, tell us more about your needs 1500 Character limit (optional)"
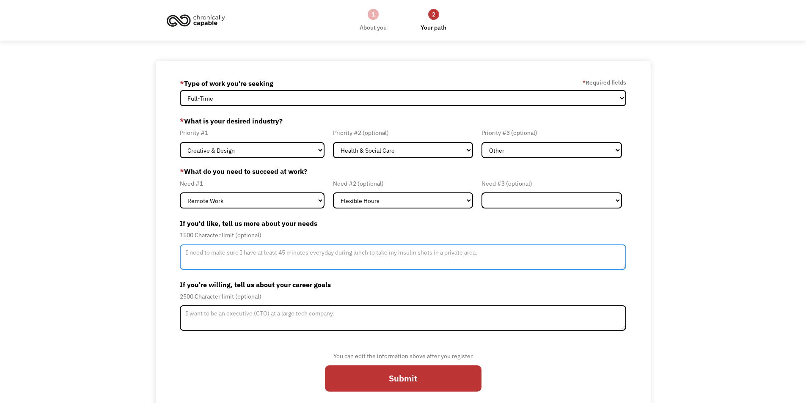
click at [275, 259] on textarea "Member-Update-Form-Step2" at bounding box center [403, 257] width 447 height 25
paste textarea "I am seeking remote, flexible, and supportive work opportunities where I can co…"
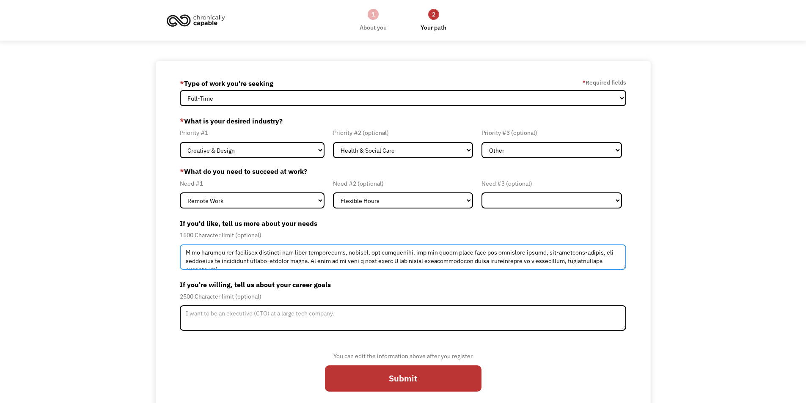
type textarea "I am seeking remote, flexible, and supportive work opportunities where I can co…"
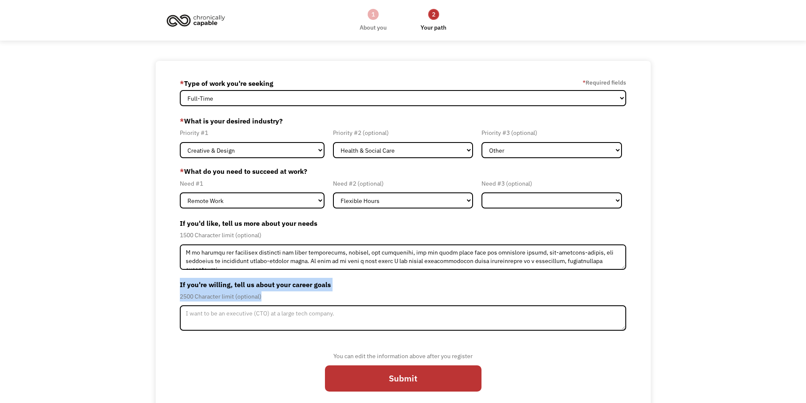
drag, startPoint x: 266, startPoint y: 296, endPoint x: 181, endPoint y: 285, distance: 86.2
click at [181, 285] on div "If you're willing, tell us about your career goals 2500 Character limit (option…" at bounding box center [403, 304] width 447 height 53
copy div "If you're willing, tell us about your career goals 2500 Character limit (option…"
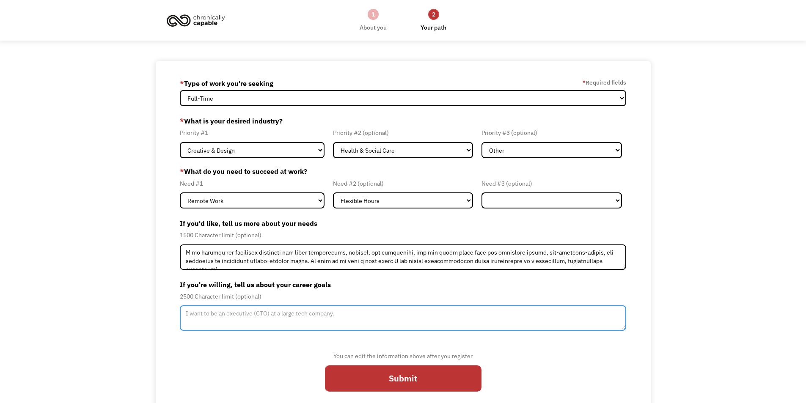
click at [286, 316] on textarea "Member-Update-Form-Step2" at bounding box center [403, 317] width 447 height 25
paste textarea "My career goal is to find meaningful, long-term remote work where I can use my …"
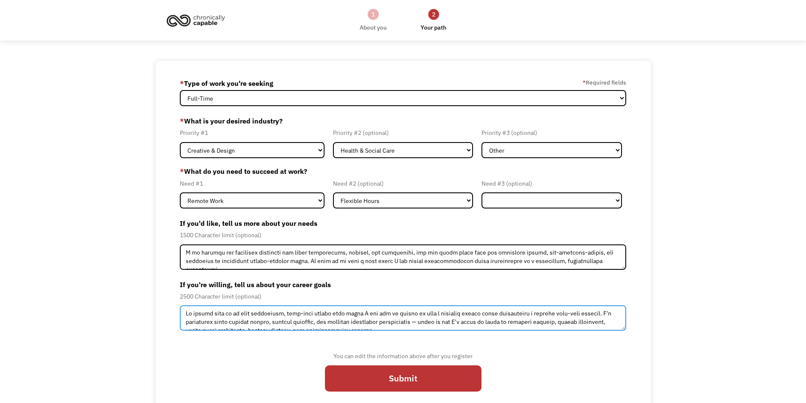
scroll to position [98, 0]
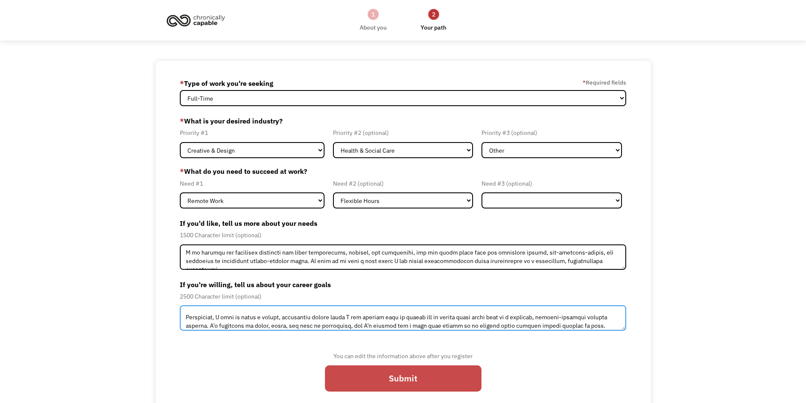
type textarea "My career goal is to find meaningful, long-term remote work where I can use my …"
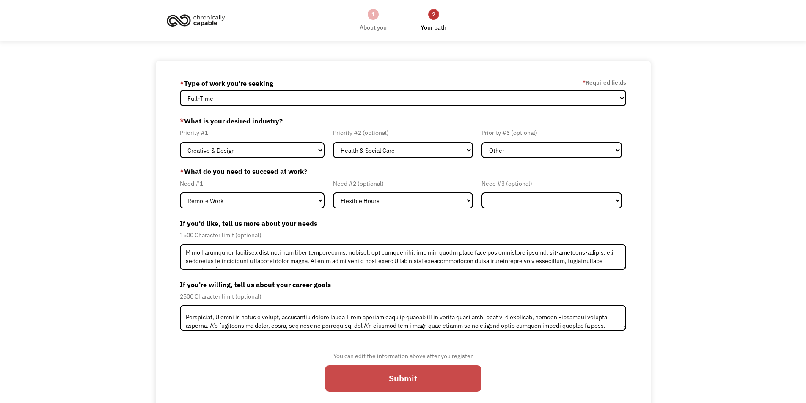
click at [381, 379] on input "Submit" at bounding box center [403, 378] width 157 height 26
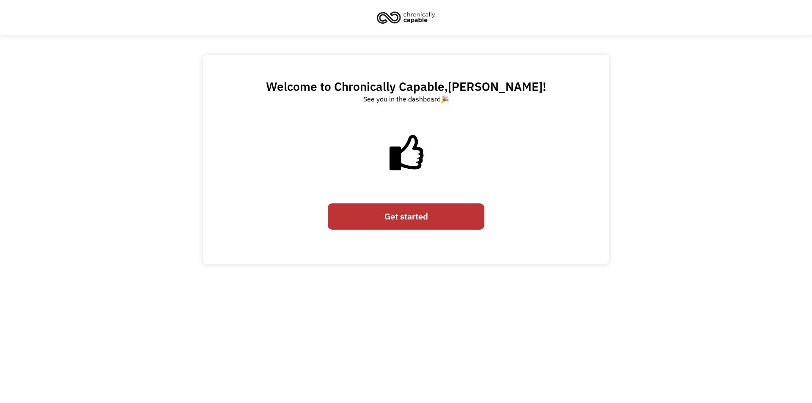
click at [437, 218] on link "Get started" at bounding box center [406, 216] width 157 height 26
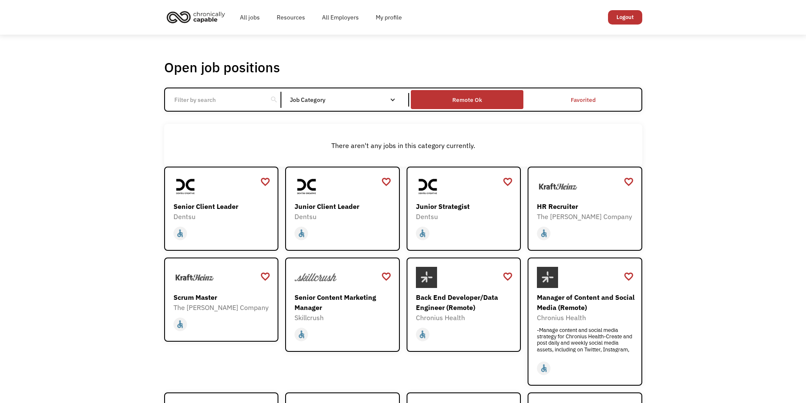
drag, startPoint x: 463, startPoint y: 102, endPoint x: 453, endPoint y: 105, distance: 9.9
click at [463, 102] on div "Remote Ok" at bounding box center [467, 100] width 30 height 10
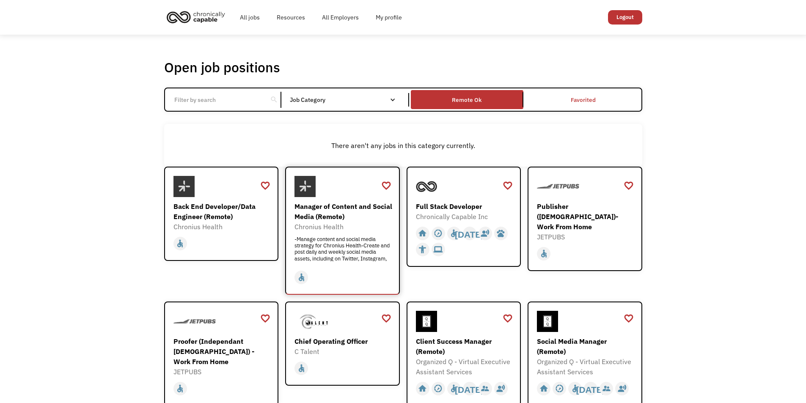
drag, startPoint x: 321, startPoint y: 215, endPoint x: 310, endPoint y: 218, distance: 11.4
click at [310, 218] on div "Manager of Content and Social Media (Remote)" at bounding box center [343, 211] width 98 height 20
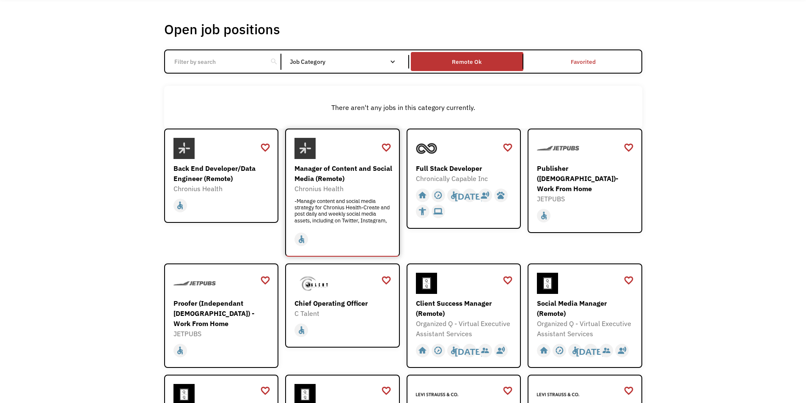
scroll to position [42, 0]
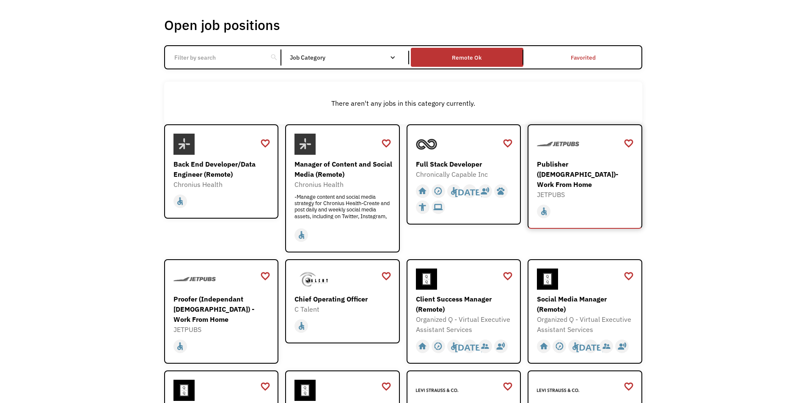
click at [570, 175] on div "Publisher ([DEMOGRAPHIC_DATA])- Work From Home" at bounding box center [586, 174] width 98 height 30
click at [225, 304] on div "Proofer (Independant Contractor) - Work From Home" at bounding box center [222, 309] width 98 height 30
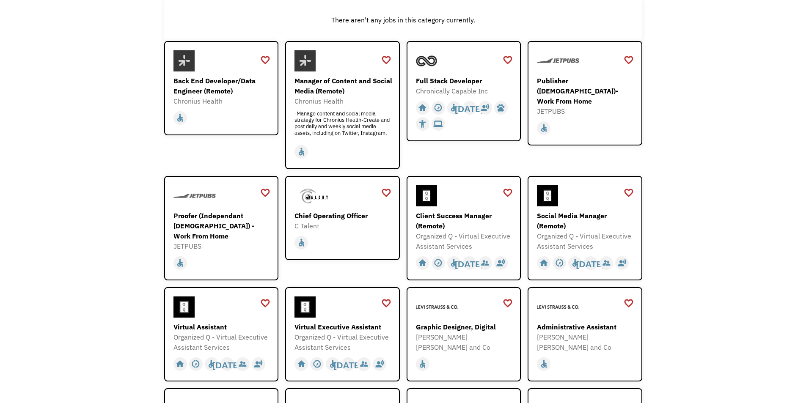
scroll to position [127, 0]
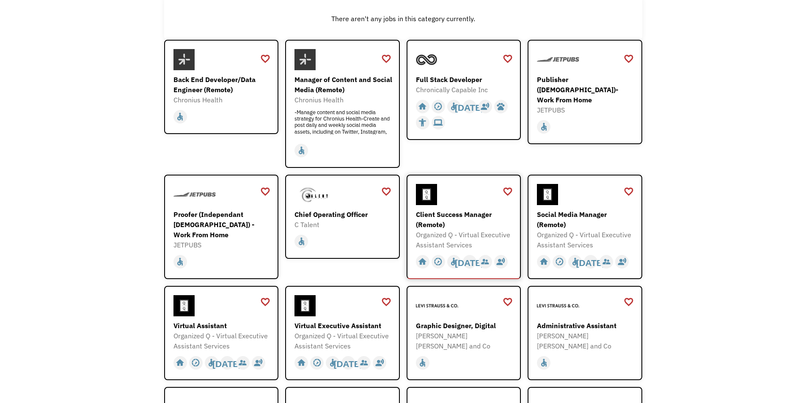
click at [436, 222] on div "Client Success Manager (Remote)" at bounding box center [465, 219] width 98 height 20
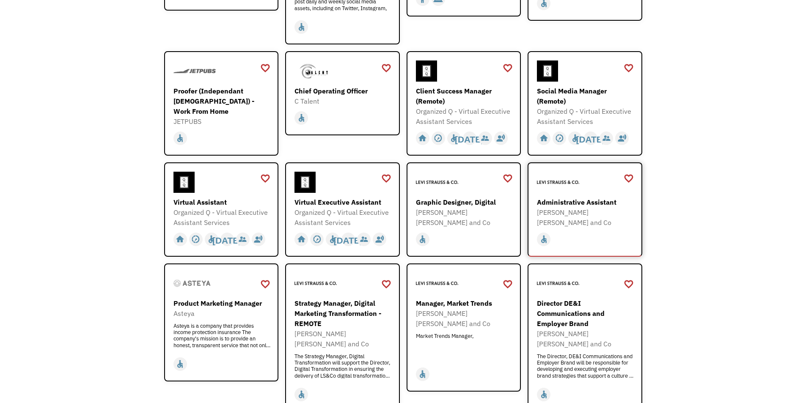
scroll to position [254, 0]
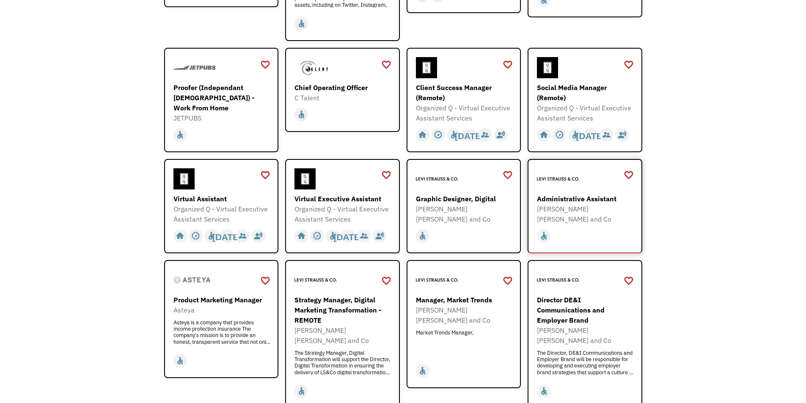
click at [567, 198] on div "Administrative Assistant" at bounding box center [586, 199] width 98 height 10
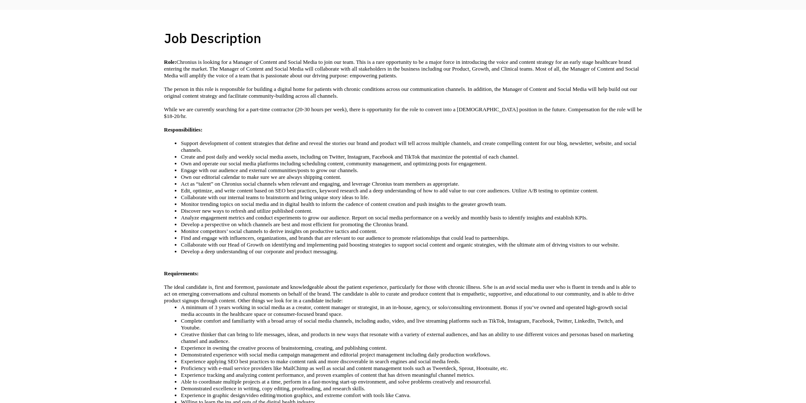
scroll to position [169, 0]
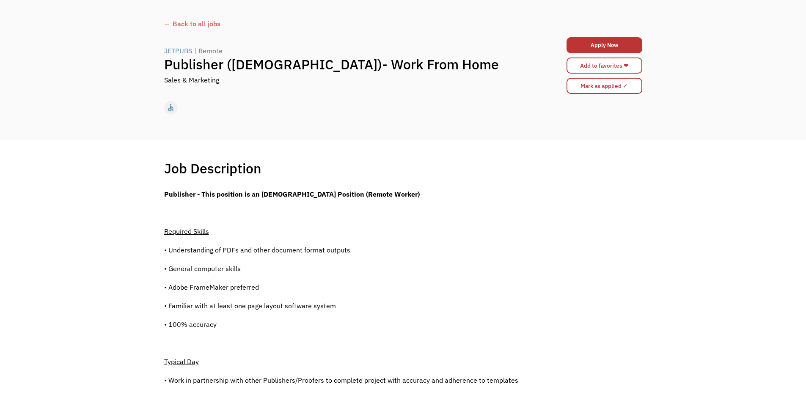
scroll to position [42, 0]
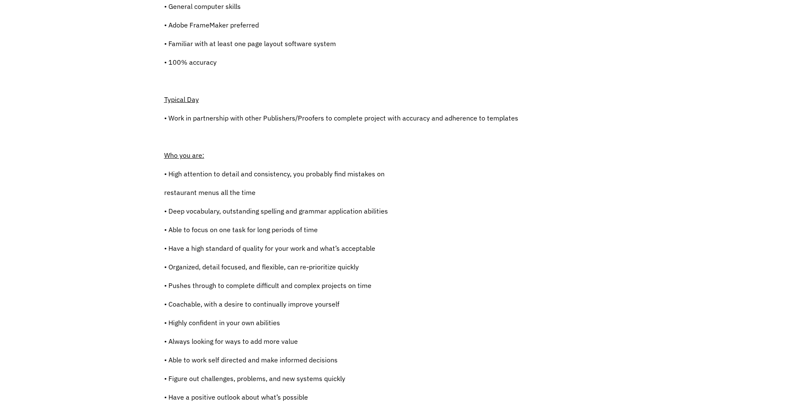
scroll to position [296, 0]
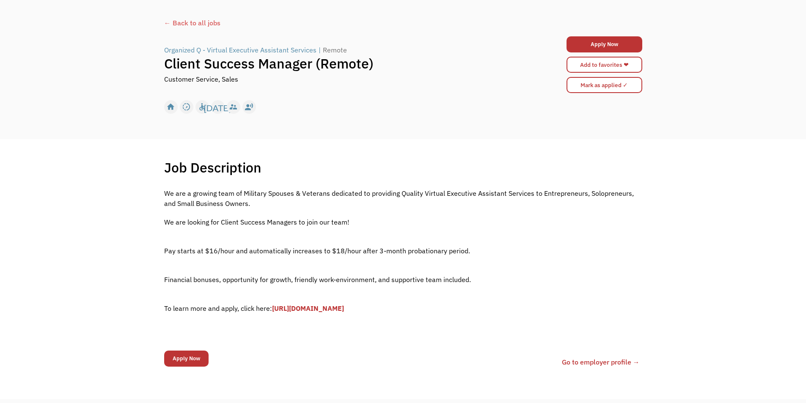
scroll to position [42, 0]
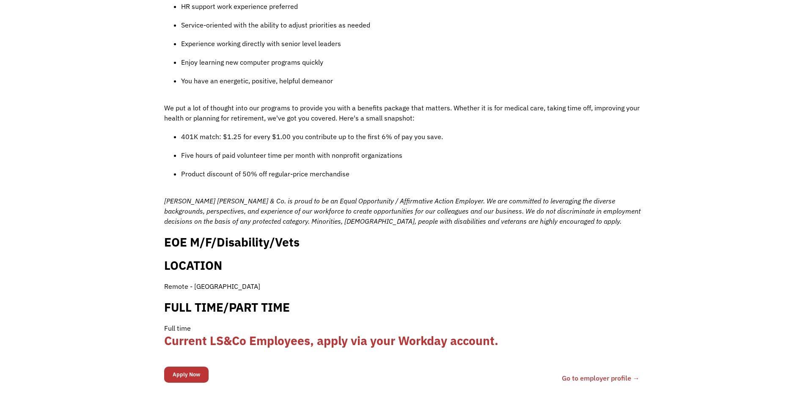
scroll to position [719, 0]
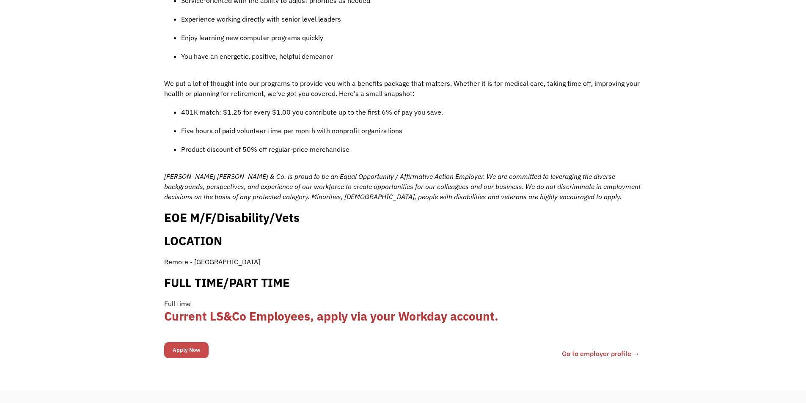
click at [184, 342] on input "Apply Now" at bounding box center [186, 350] width 44 height 16
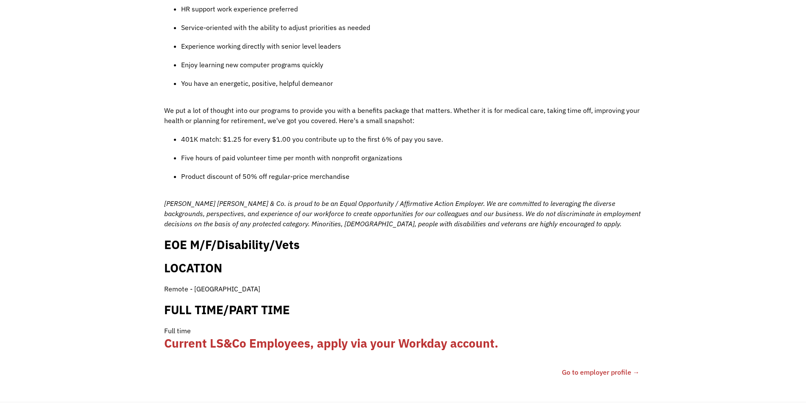
scroll to position [746, 0]
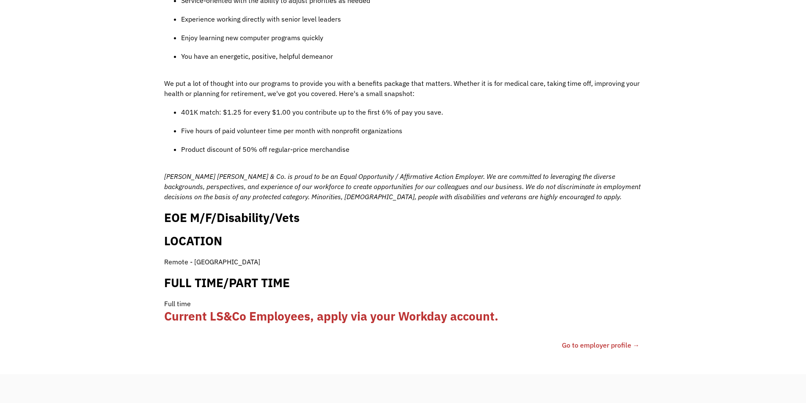
click at [604, 340] on link "Go to employer profile →" at bounding box center [601, 345] width 78 height 10
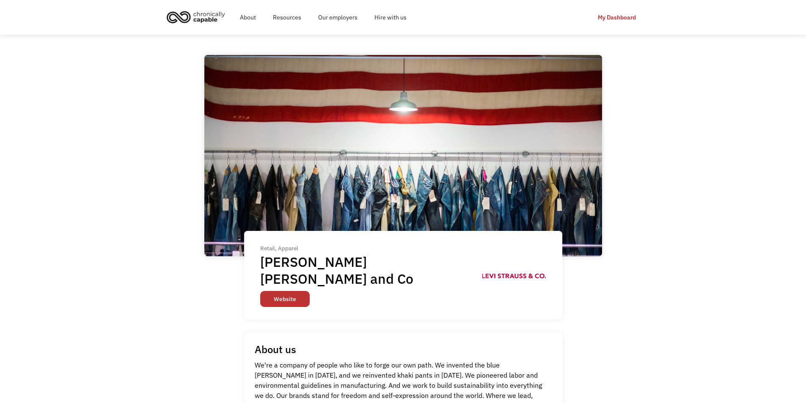
click at [291, 291] on link "Website" at bounding box center [284, 299] width 49 height 16
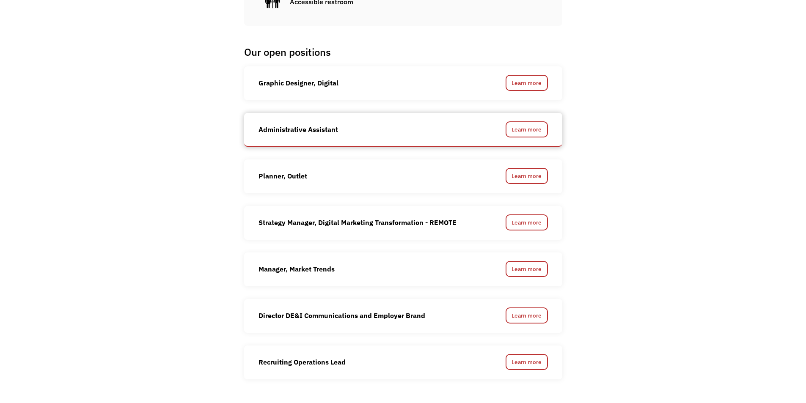
scroll to position [635, 0]
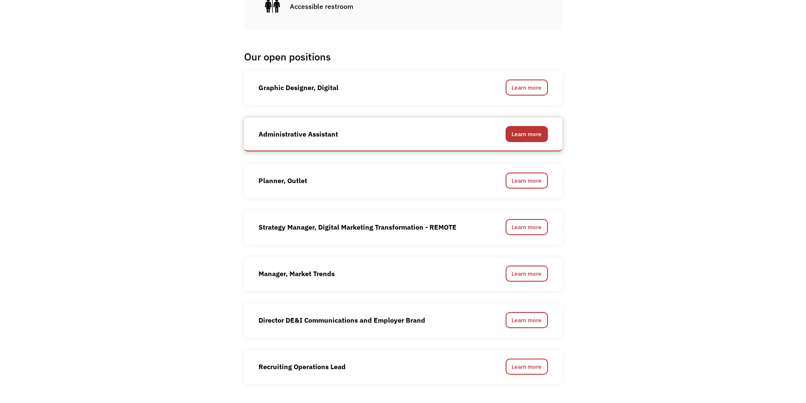
click at [532, 126] on link "Learn more" at bounding box center [527, 134] width 42 height 16
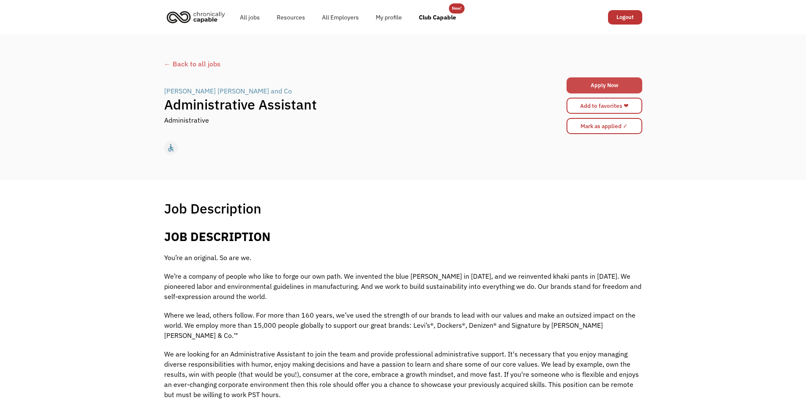
click at [610, 81] on link "Apply Now" at bounding box center [604, 85] width 76 height 16
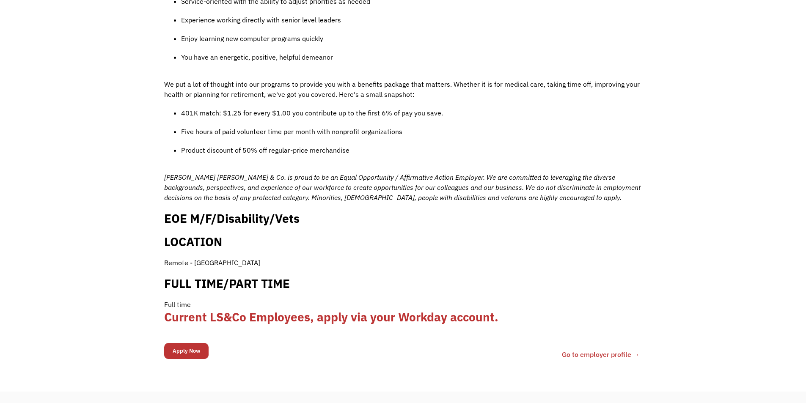
scroll to position [719, 0]
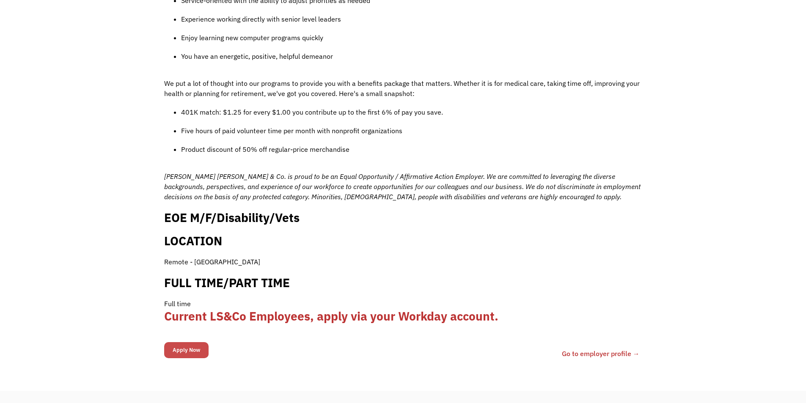
click at [202, 342] on input "Apply Now" at bounding box center [186, 350] width 44 height 16
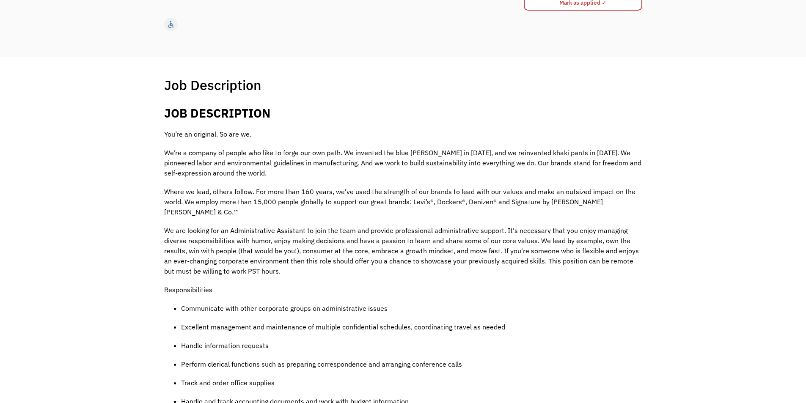
scroll to position [0, 0]
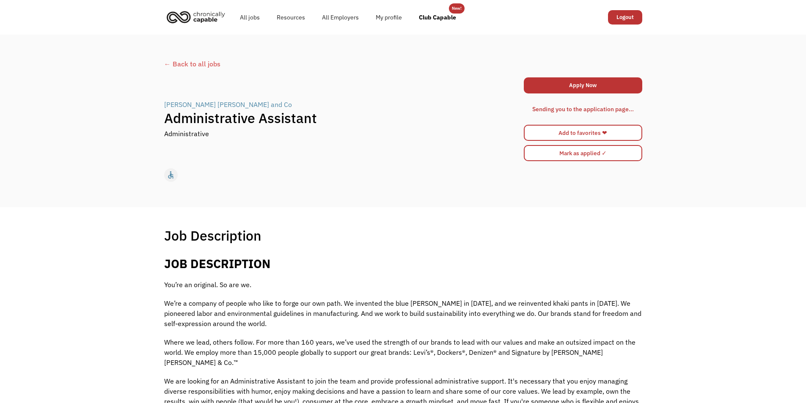
click at [576, 110] on div "Sending you to the application page..." at bounding box center [583, 109] width 102 height 10
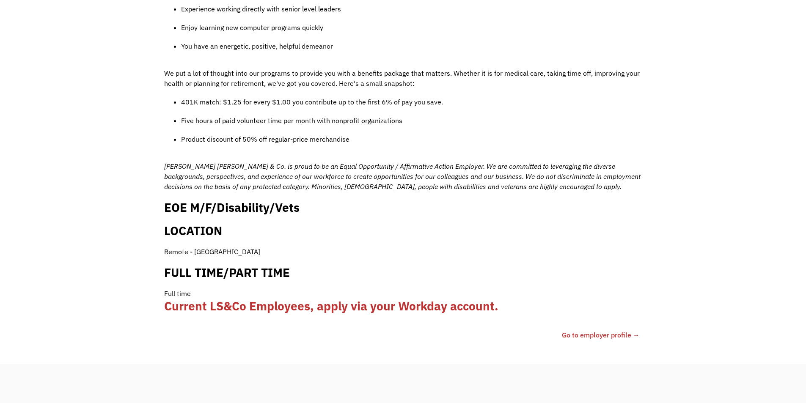
scroll to position [761, 0]
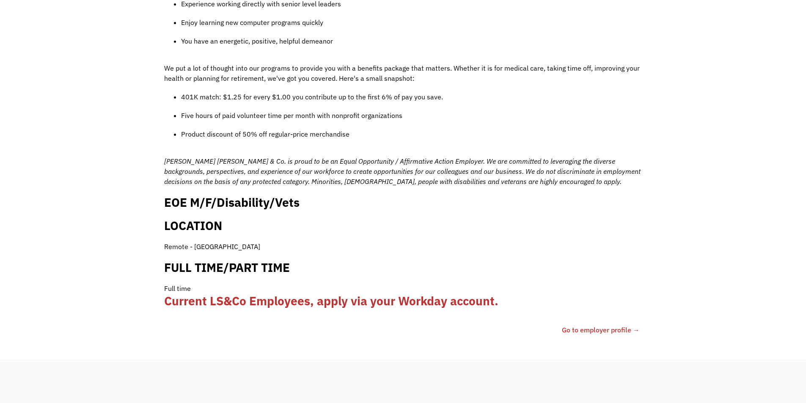
click at [588, 325] on link "Go to employer profile →" at bounding box center [601, 330] width 78 height 10
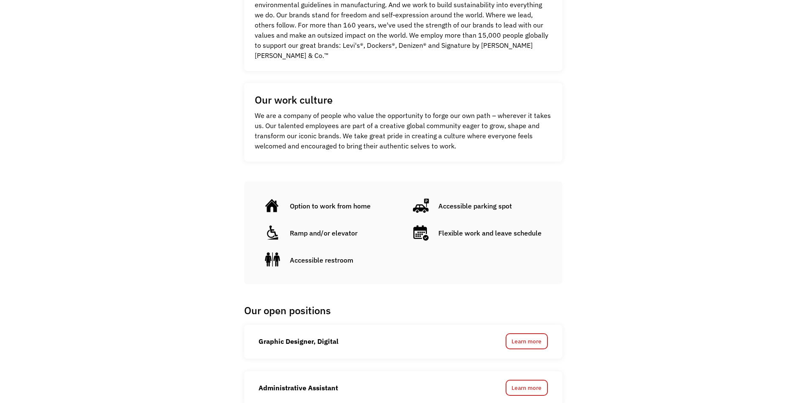
scroll to position [169, 0]
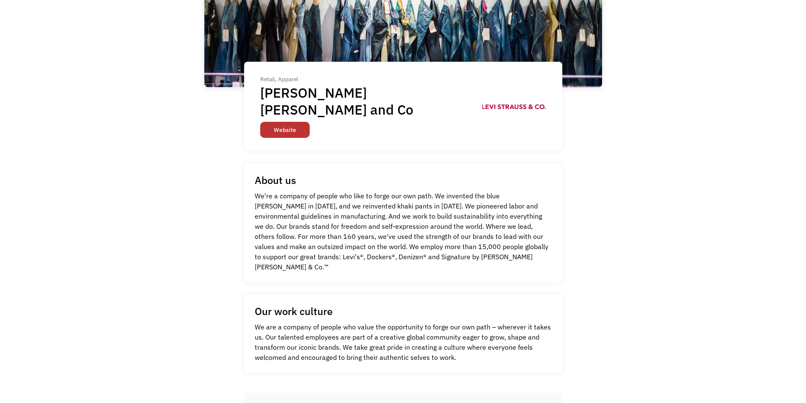
click at [305, 122] on link "Website" at bounding box center [284, 130] width 49 height 16
